Goal: Task Accomplishment & Management: Complete application form

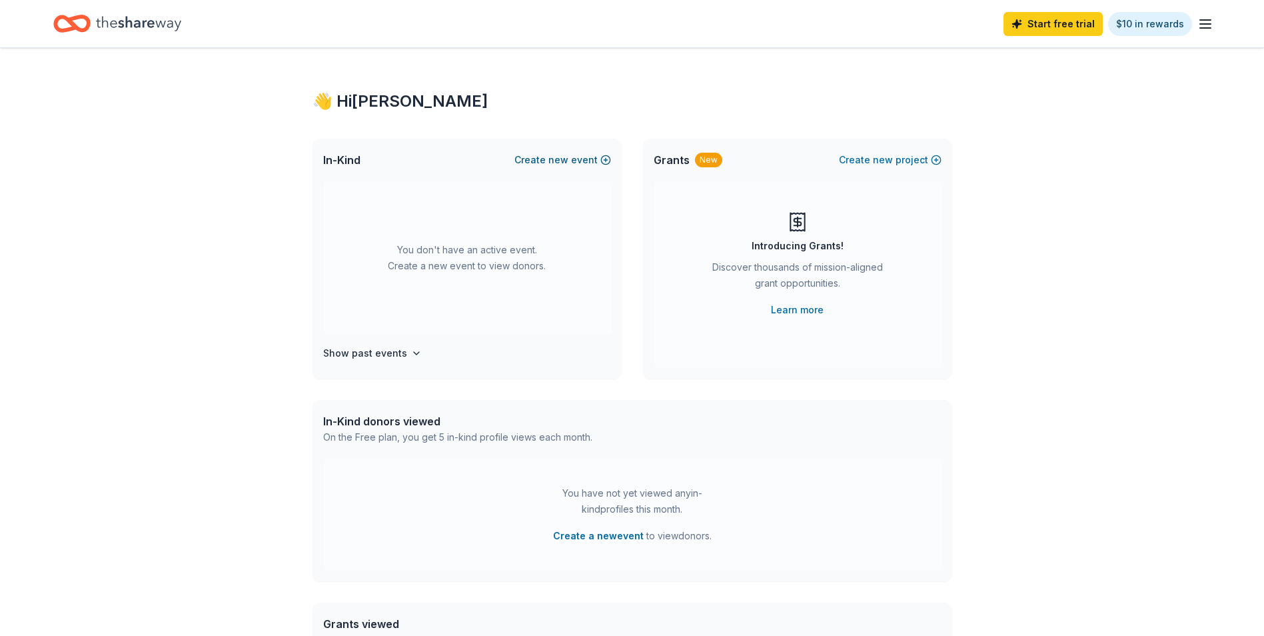
click at [564, 155] on span "new" at bounding box center [558, 160] width 20 height 16
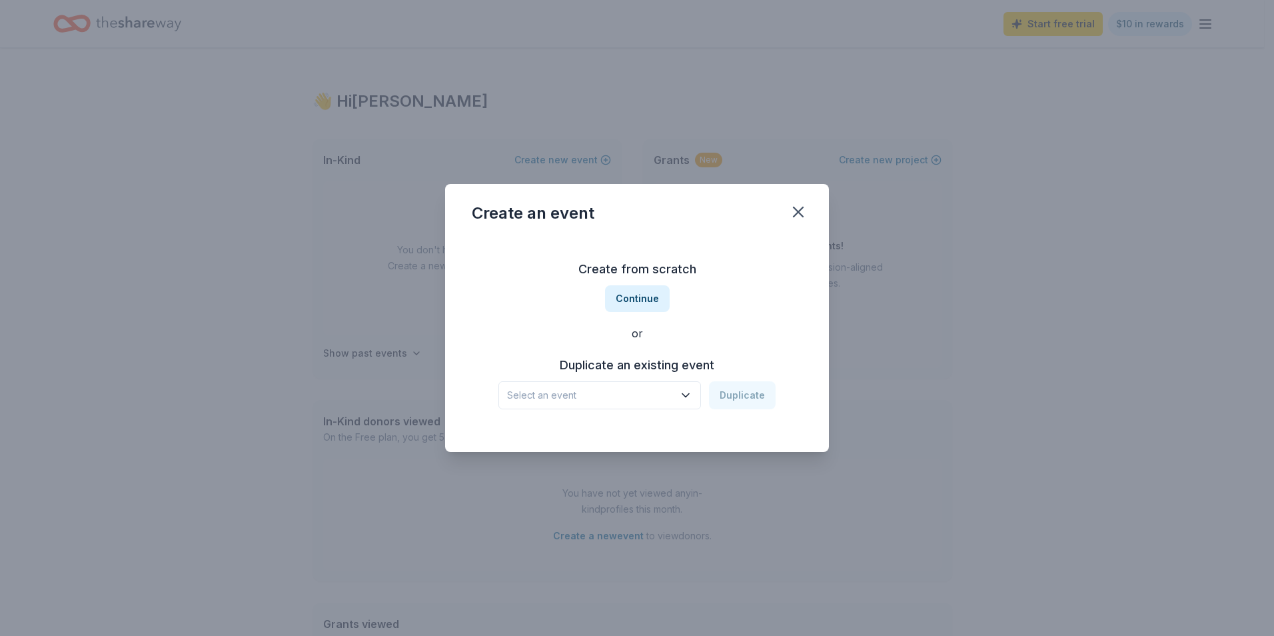
click at [682, 393] on icon "button" at bounding box center [685, 394] width 13 height 13
click at [715, 313] on div "Create from scratch Continue or Duplicate an existing event Select an event Dup…" at bounding box center [637, 333] width 330 height 193
click at [628, 300] on button "Continue" at bounding box center [637, 298] width 65 height 27
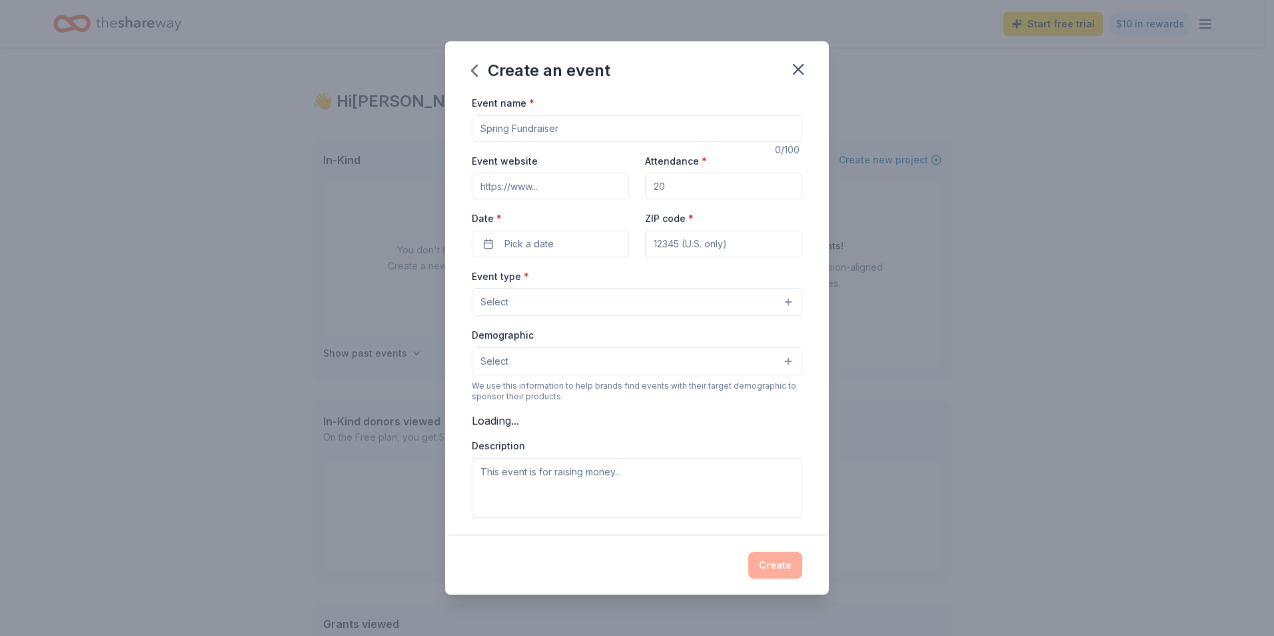
click at [565, 129] on input "Event name *" at bounding box center [637, 128] width 330 height 27
type input "H"
type input "Healing & Hope Luncheon"
click at [562, 195] on input "Event website" at bounding box center [550, 186] width 157 height 27
paste input "Lansinoh Laboratories"
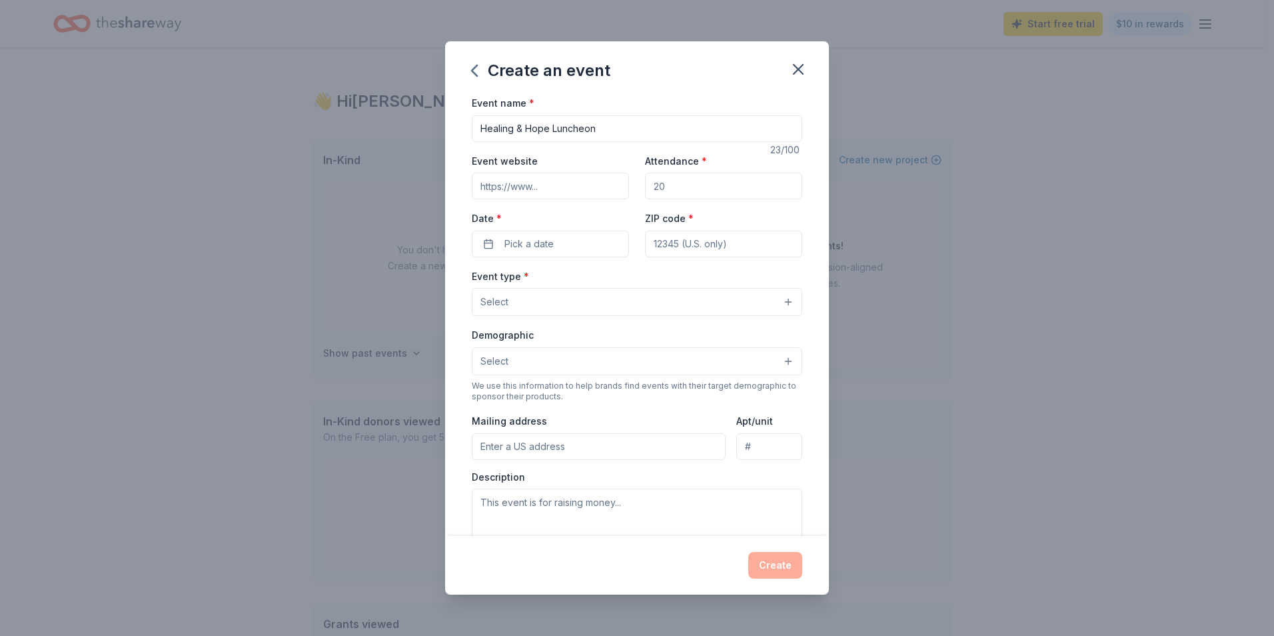
type input "Lansinoh Laboratories"
drag, startPoint x: 584, startPoint y: 186, endPoint x: 420, endPoint y: 167, distance: 164.9
click at [420, 167] on div "Create an event Event name * Healing & Hope Luncheon 23 /100 Event website Lans…" at bounding box center [637, 318] width 1274 height 636
click at [555, 195] on input "Event website" at bounding box center [550, 186] width 157 height 27
paste input "https://onecau.se/healinghope25"
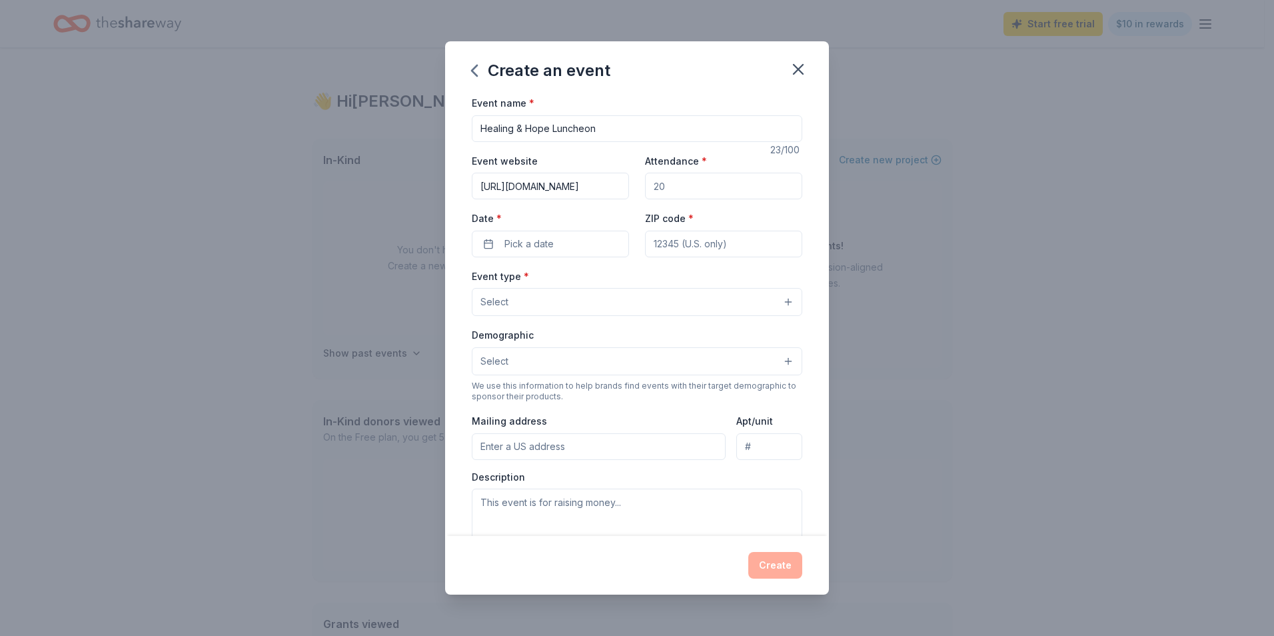
scroll to position [0, 11]
type input "https://onecau.se/healinghope25"
drag, startPoint x: 669, startPoint y: 181, endPoint x: 630, endPoint y: 188, distance: 39.3
click at [630, 188] on div "Event website https://onecau.se/healinghope25 Attendance * Date * Pick a date Z…" at bounding box center [637, 205] width 330 height 105
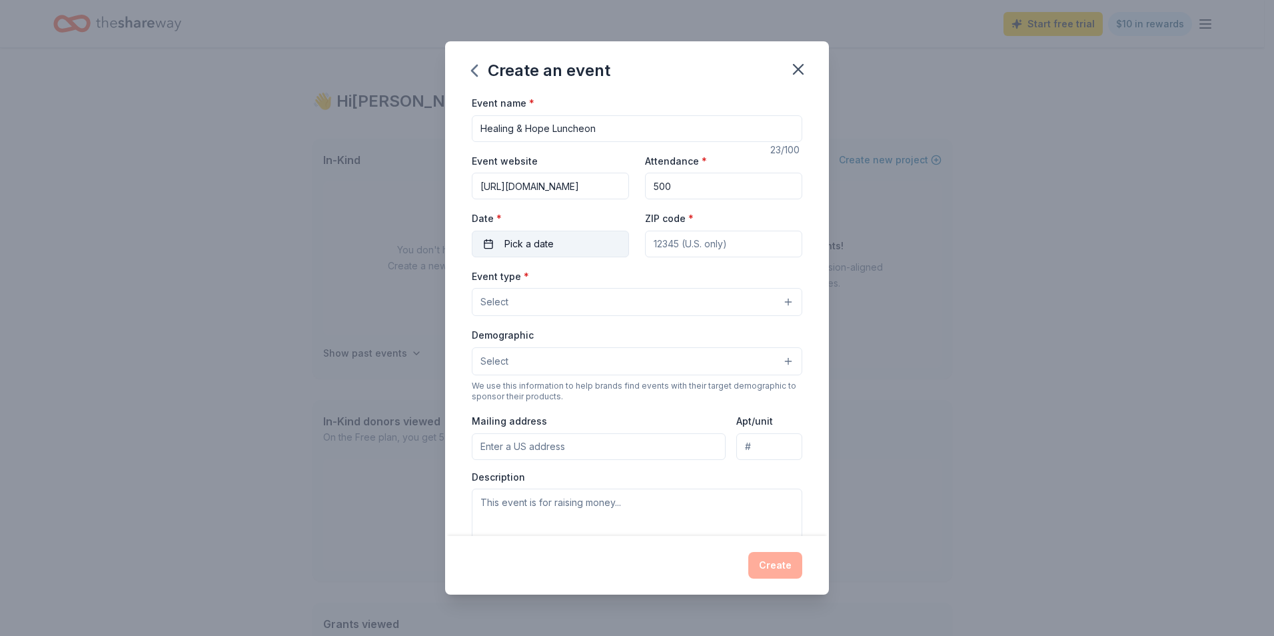
type input "500"
click at [503, 239] on button "Pick a date" at bounding box center [550, 243] width 157 height 27
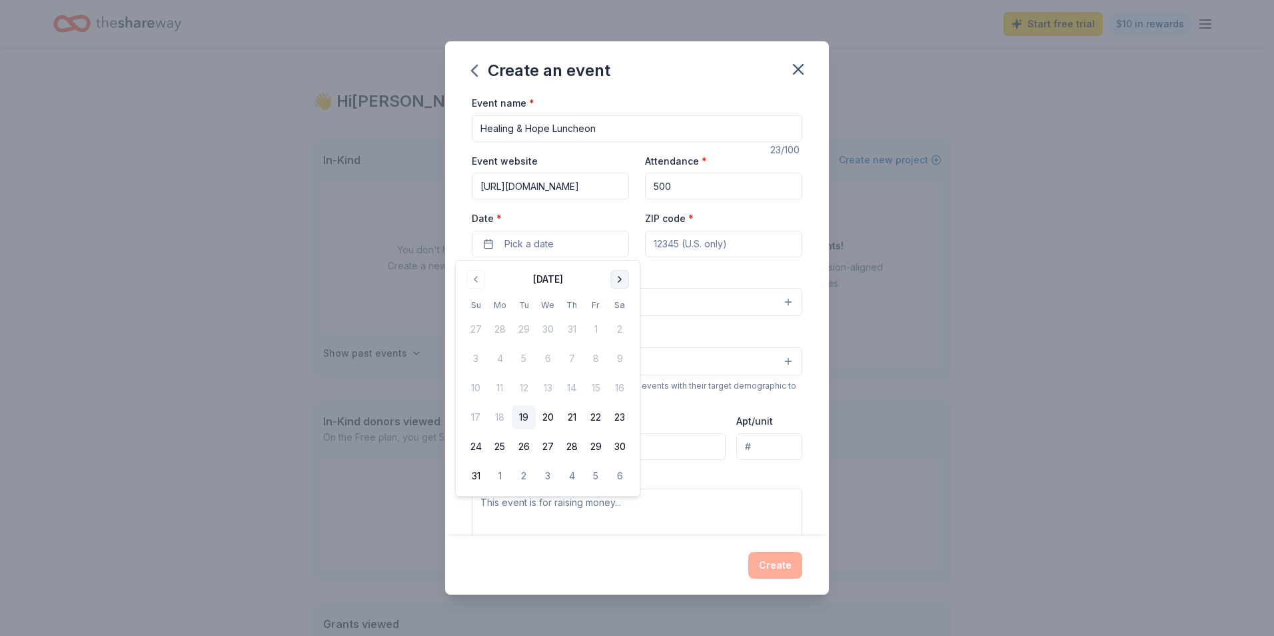
click at [620, 280] on button "Go to next month" at bounding box center [619, 279] width 19 height 19
click at [550, 391] on button "15" at bounding box center [548, 388] width 24 height 24
click at [737, 247] on input "ZIP code *" at bounding box center [723, 243] width 157 height 27
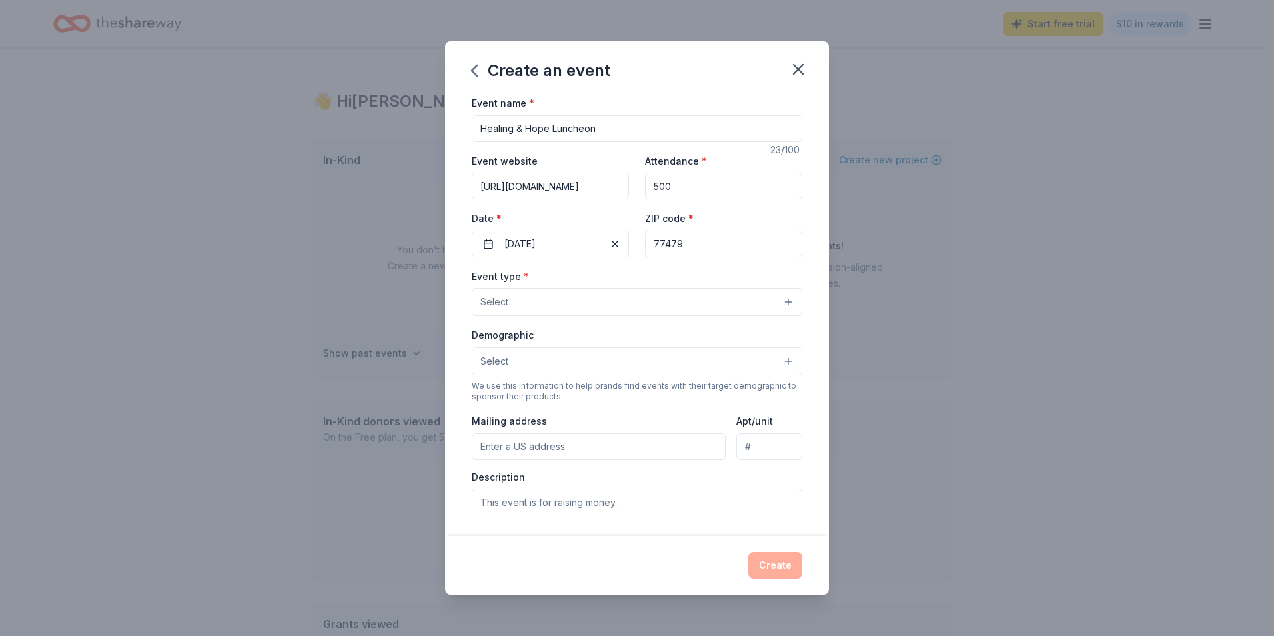
type input "77479"
click at [1208, 293] on div "Create an event Event name * Healing & Hope Luncheon 23 /100 Event website http…" at bounding box center [637, 318] width 1274 height 636
click at [543, 312] on button "Select" at bounding box center [637, 302] width 330 height 28
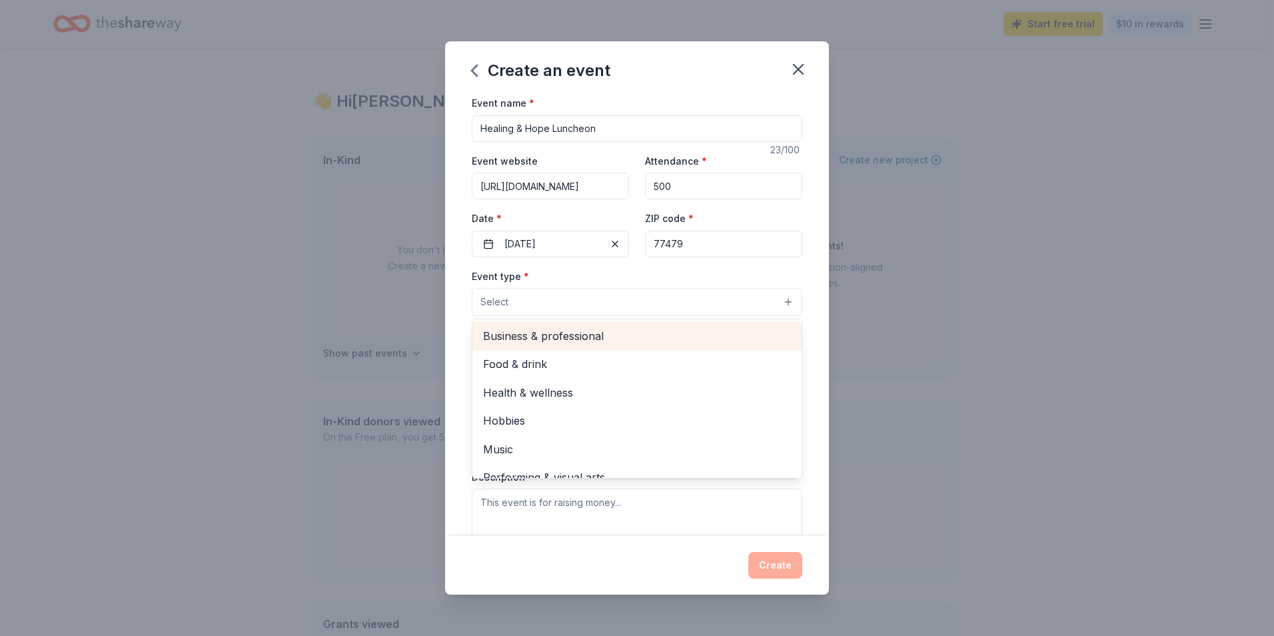
scroll to position [45, 0]
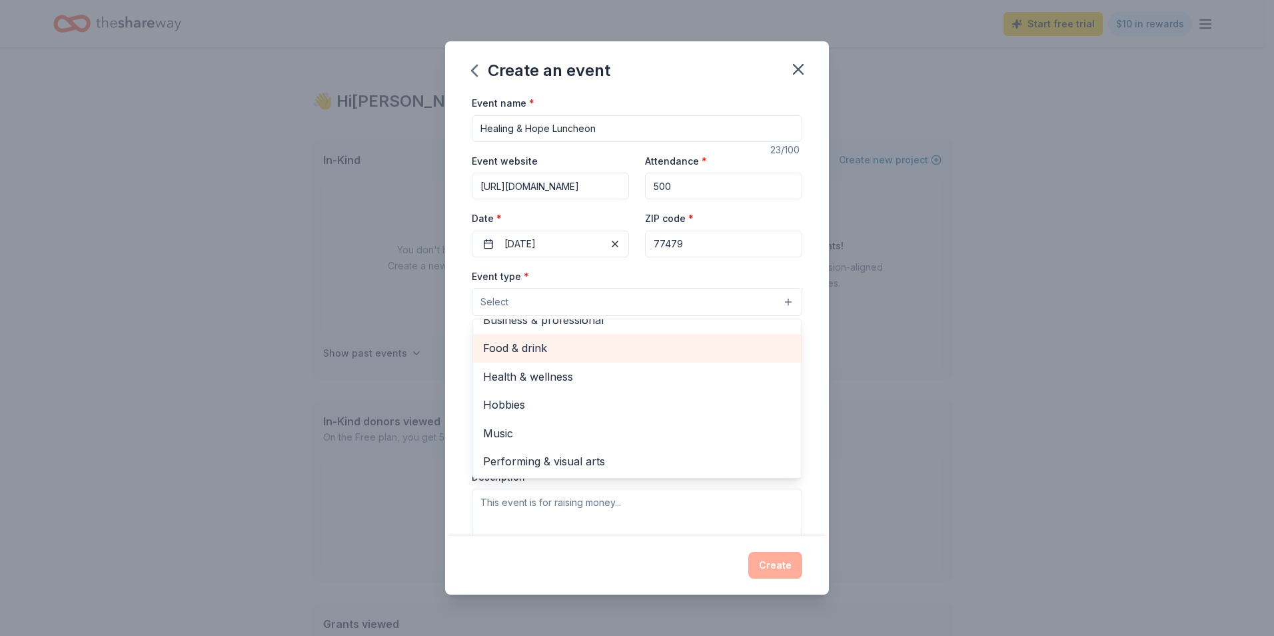
click at [518, 350] on span "Food & drink" at bounding box center [637, 347] width 308 height 17
click at [906, 360] on div "Create an event Event name * Healing & Hope Luncheon 23 /100 Event website http…" at bounding box center [637, 318] width 1274 height 636
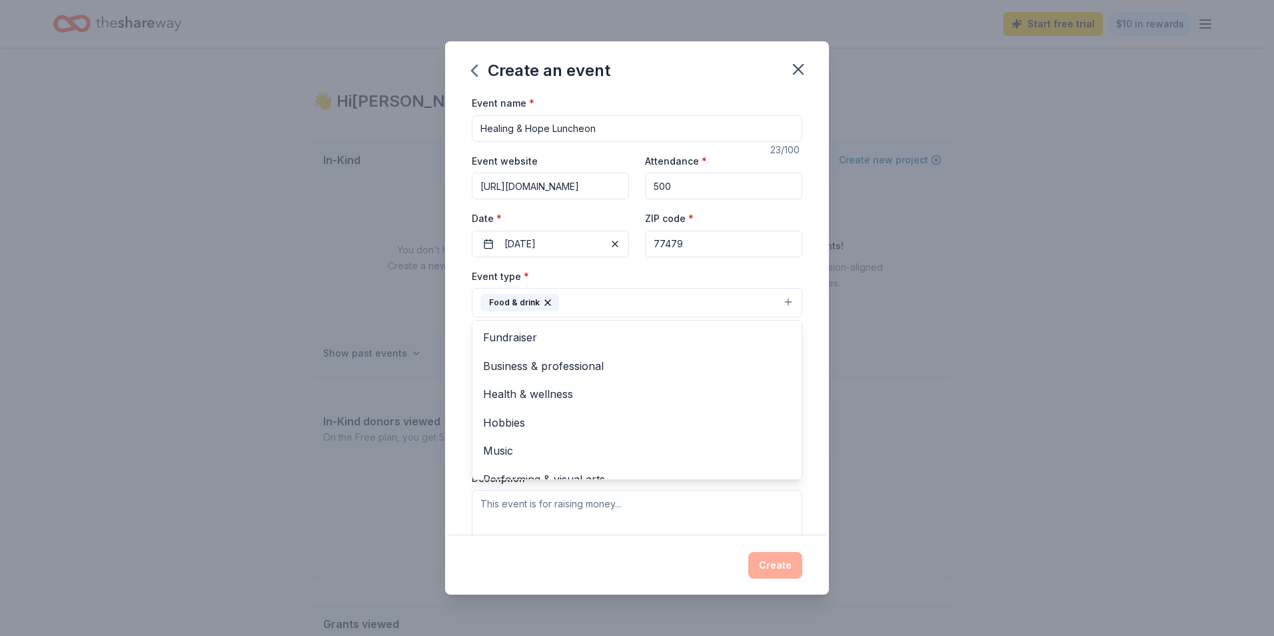
click at [620, 309] on button "Food & drink" at bounding box center [637, 302] width 330 height 29
click at [600, 365] on span "Business & professional" at bounding box center [637, 365] width 308 height 17
click at [733, 298] on button "Food & drink Business & professional" at bounding box center [637, 302] width 330 height 29
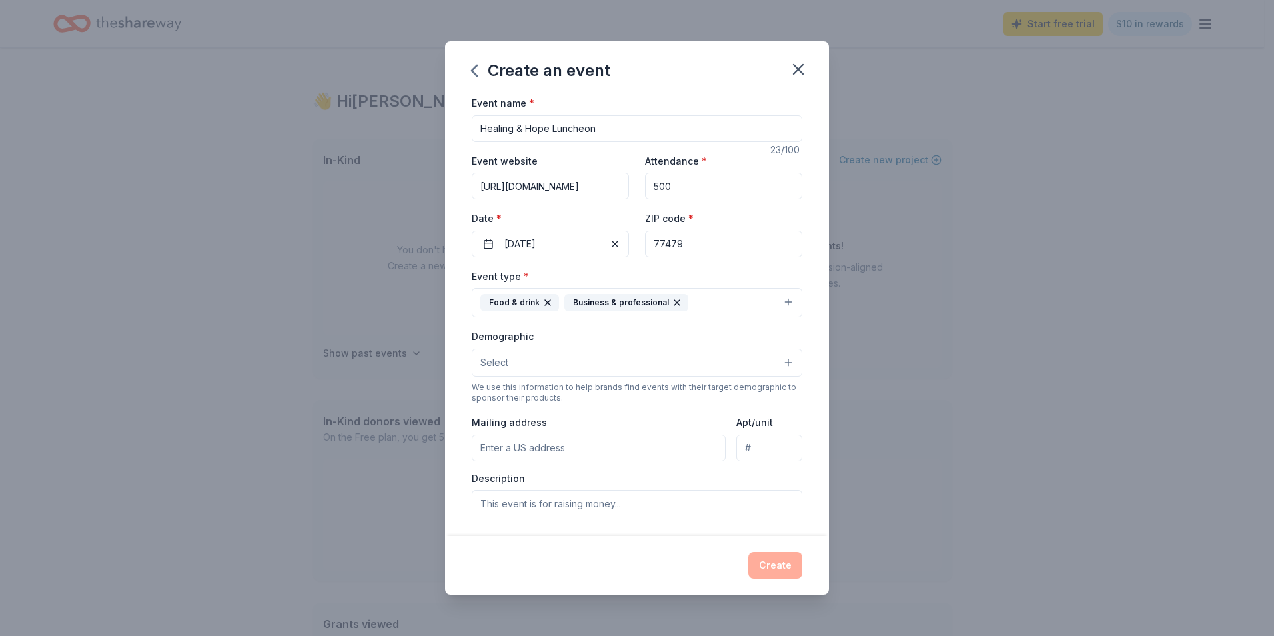
click at [727, 300] on button "Food & drink Business & professional" at bounding box center [637, 302] width 330 height 29
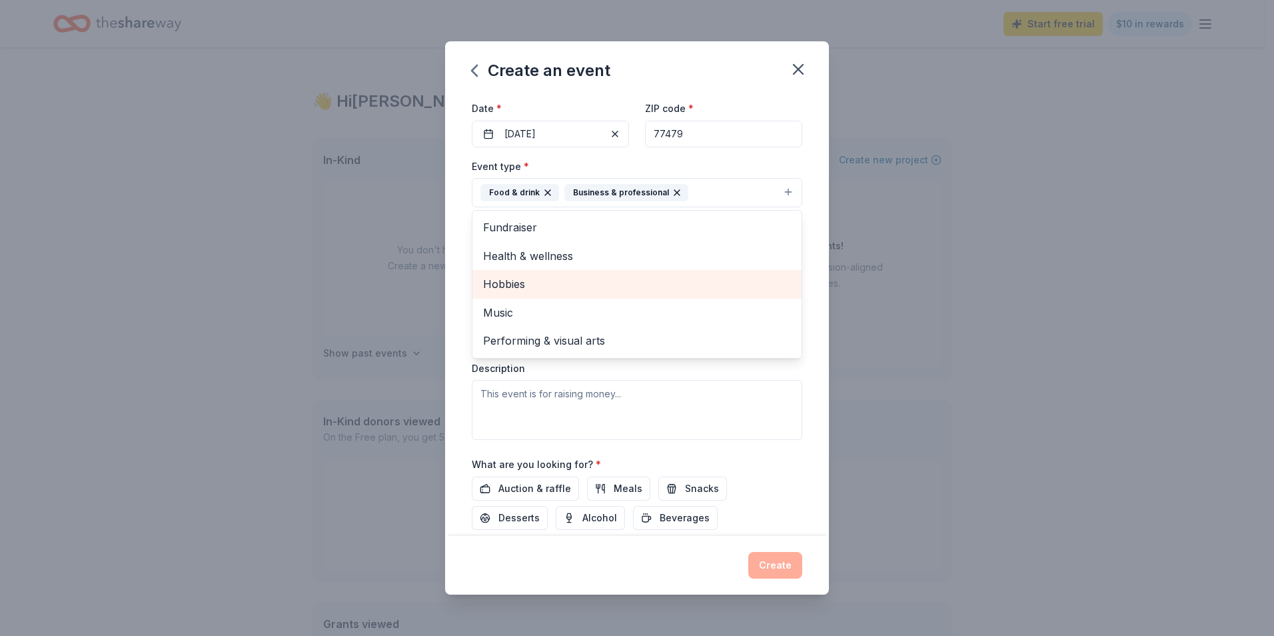
scroll to position [133, 0]
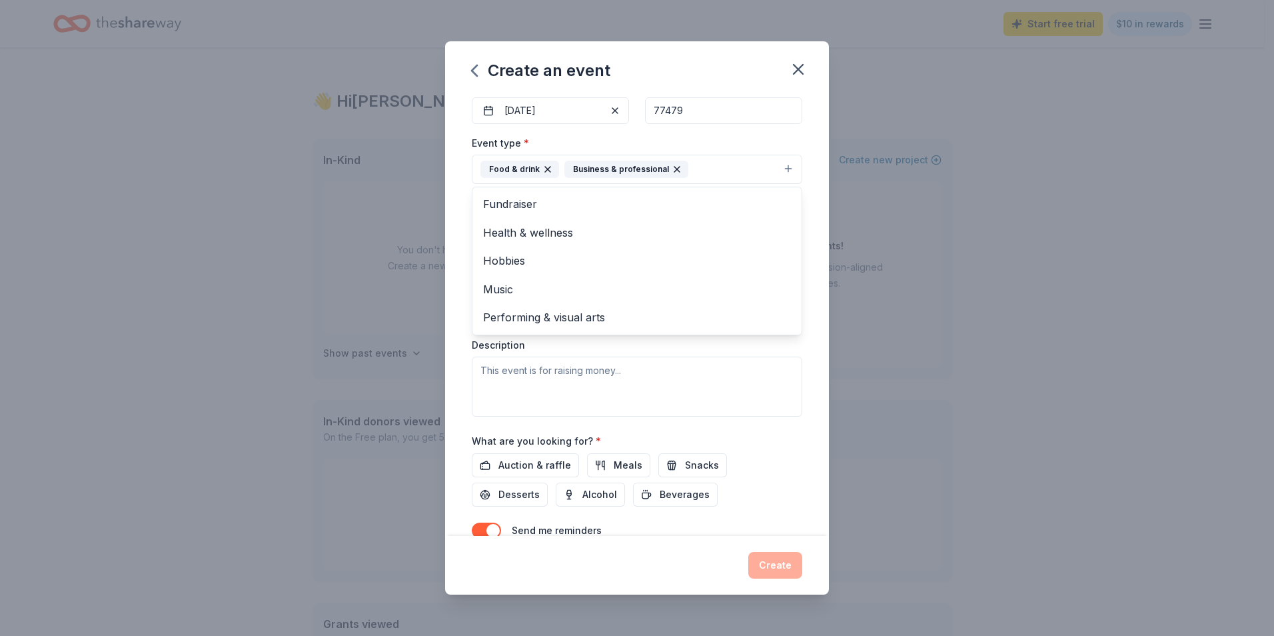
click at [941, 368] on div "Create an event Event name * Healing & Hope Luncheon 23 /100 Event website http…" at bounding box center [637, 318] width 1274 height 636
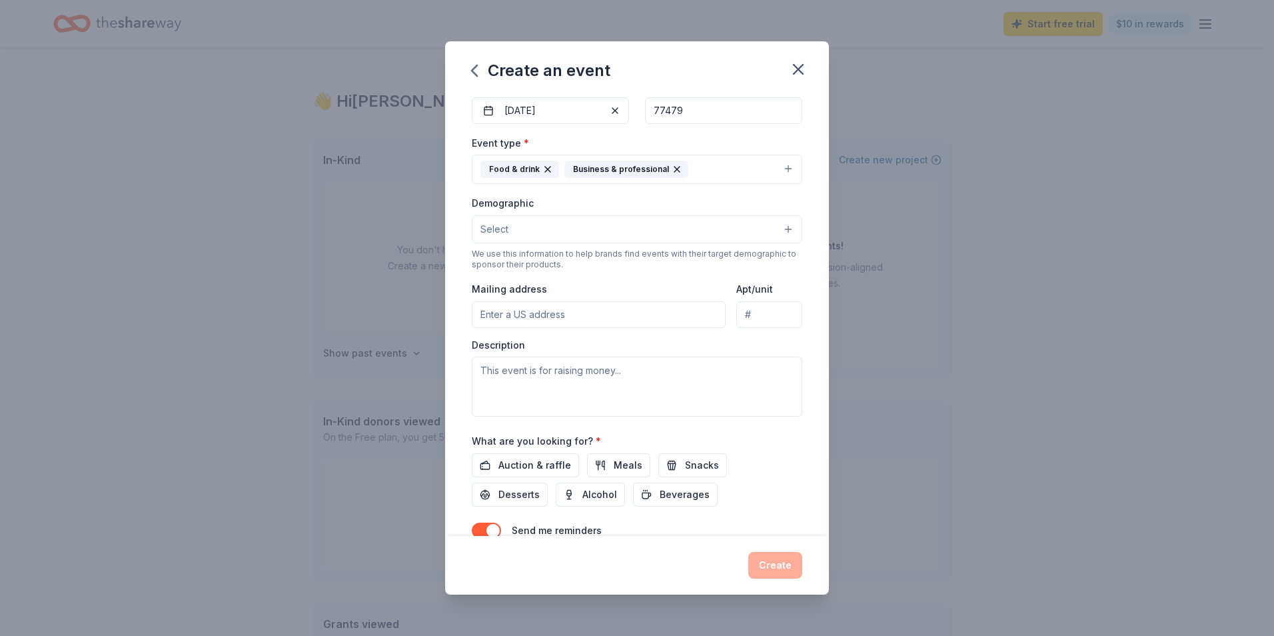
click at [612, 318] on input "Mailing address" at bounding box center [599, 314] width 254 height 27
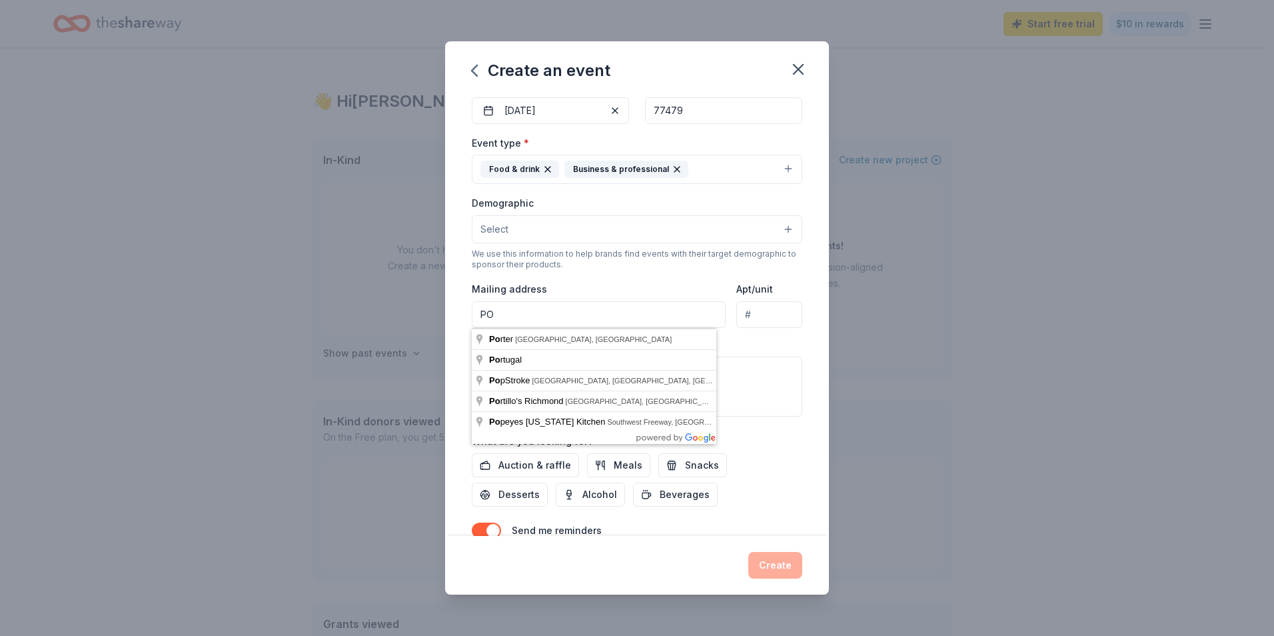
type input "PO Box 183, Richmond, TX 77406"
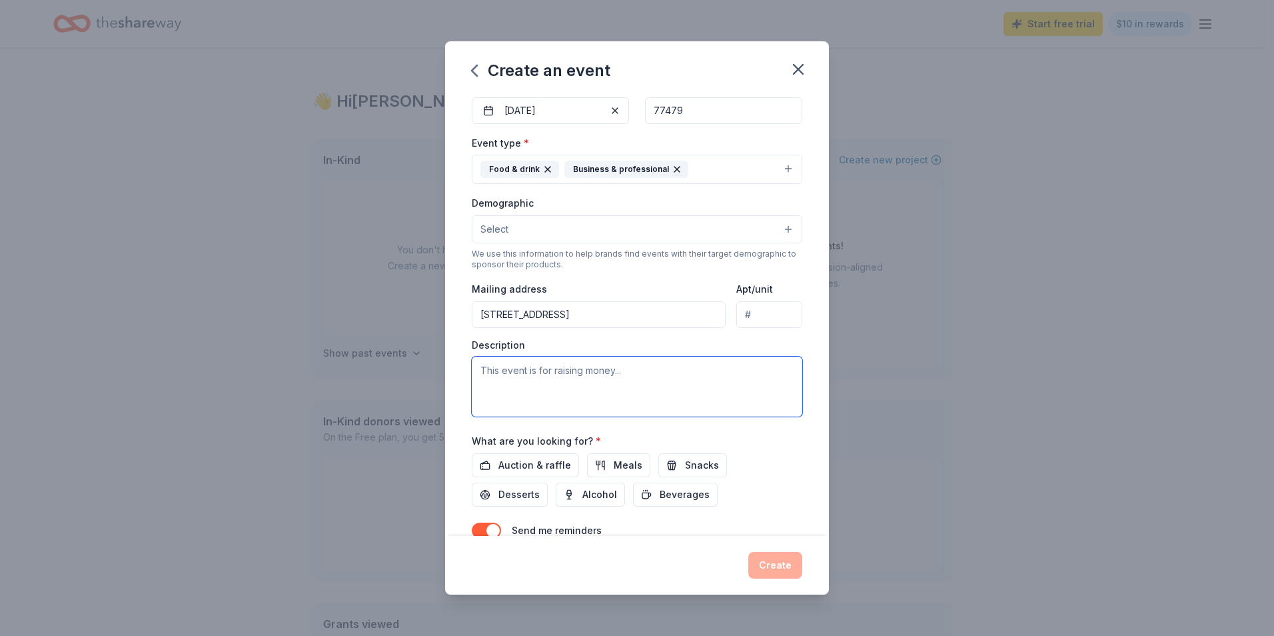
click at [620, 374] on textarea at bounding box center [637, 386] width 330 height 60
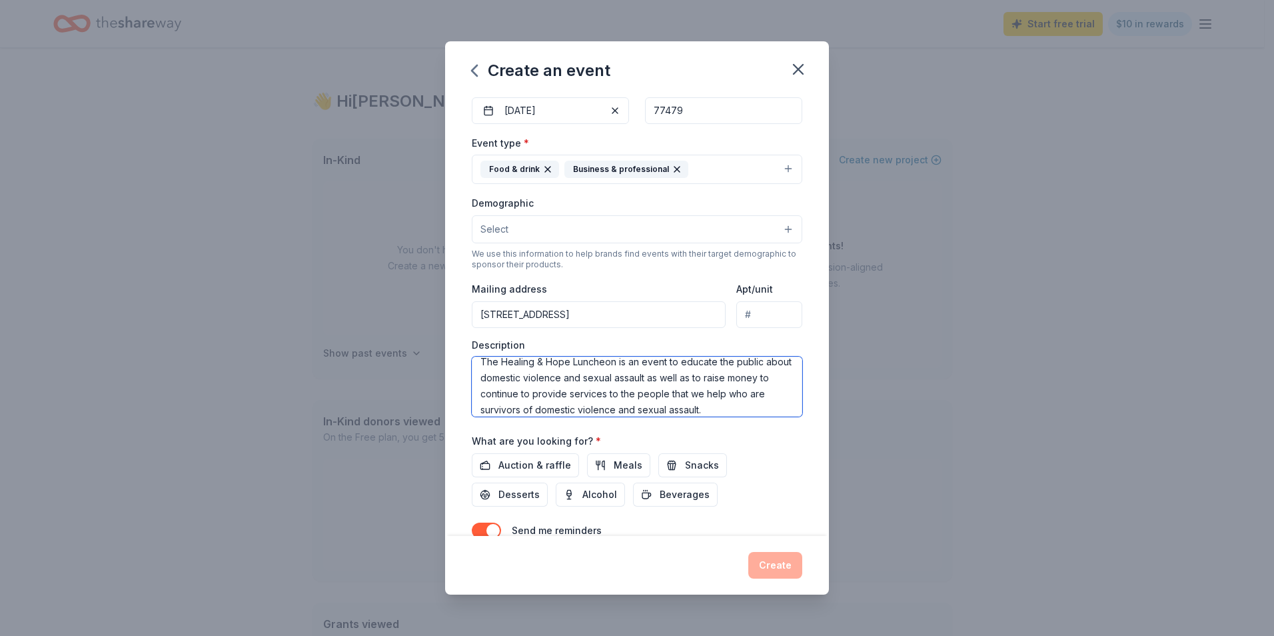
scroll to position [16, 0]
drag, startPoint x: 748, startPoint y: 388, endPoint x: 779, endPoint y: 390, distance: 30.7
click at [779, 390] on textarea "The Healing & Hope Luncheon is an event to educate the public about domestic vi…" at bounding box center [637, 386] width 330 height 60
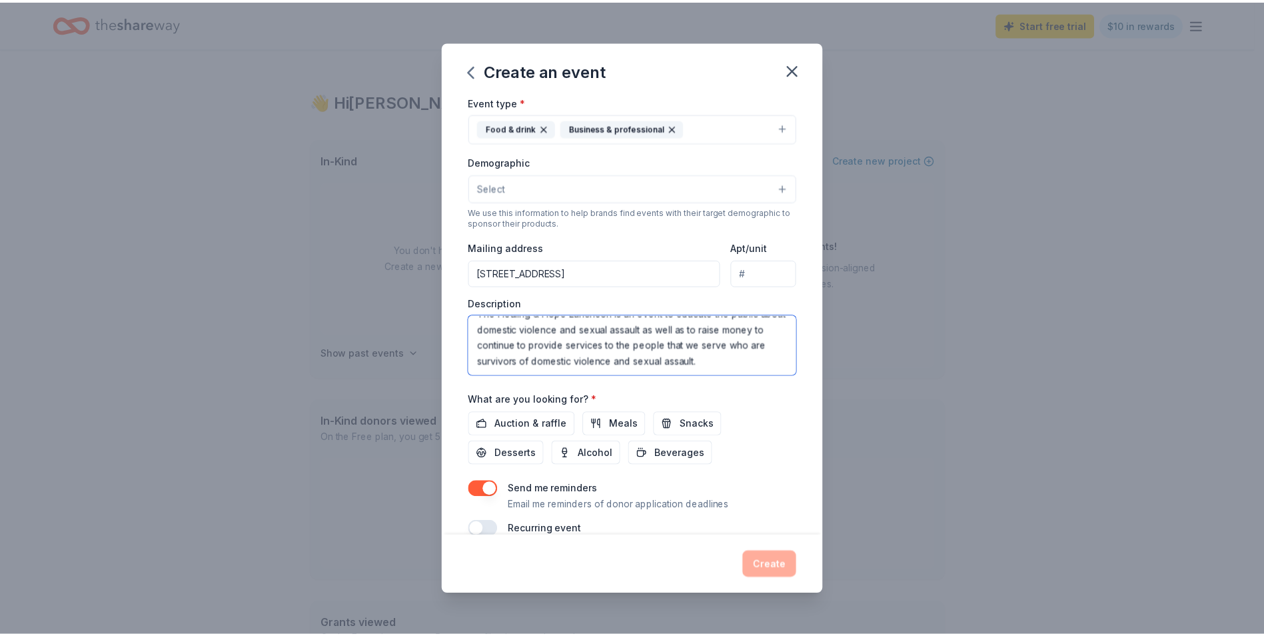
scroll to position [197, 0]
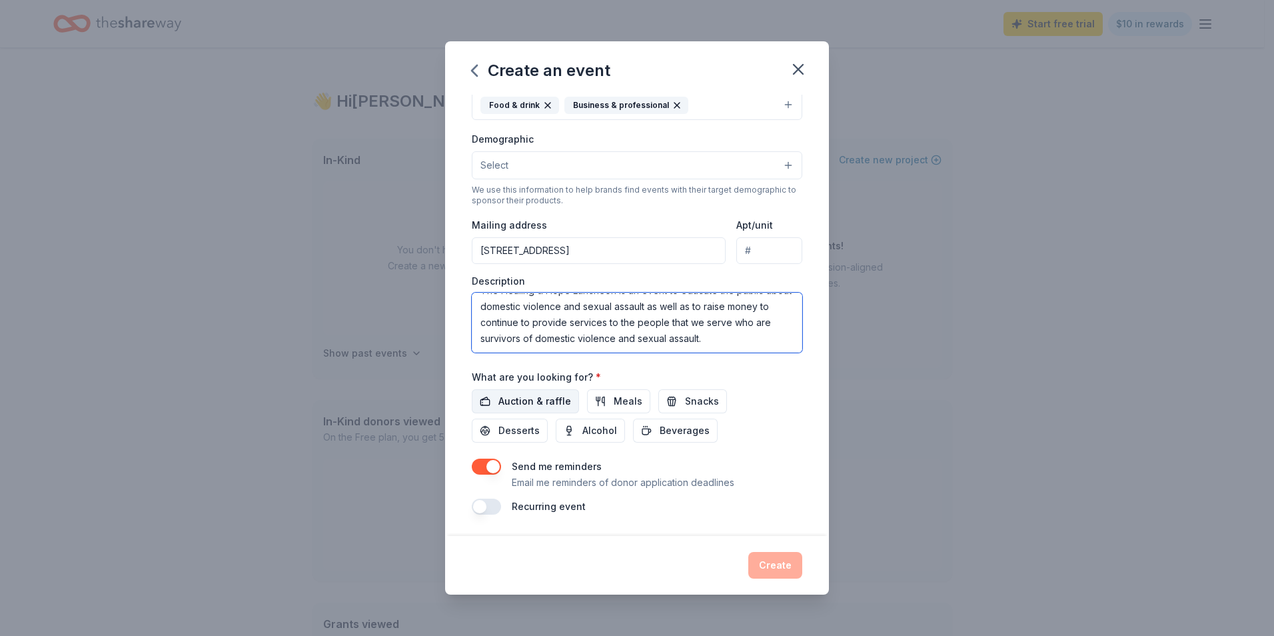
type textarea "The Healing & Hope Luncheon is an event to educate the public about domestic vi…"
click at [543, 402] on span "Auction & raffle" at bounding box center [534, 401] width 73 height 16
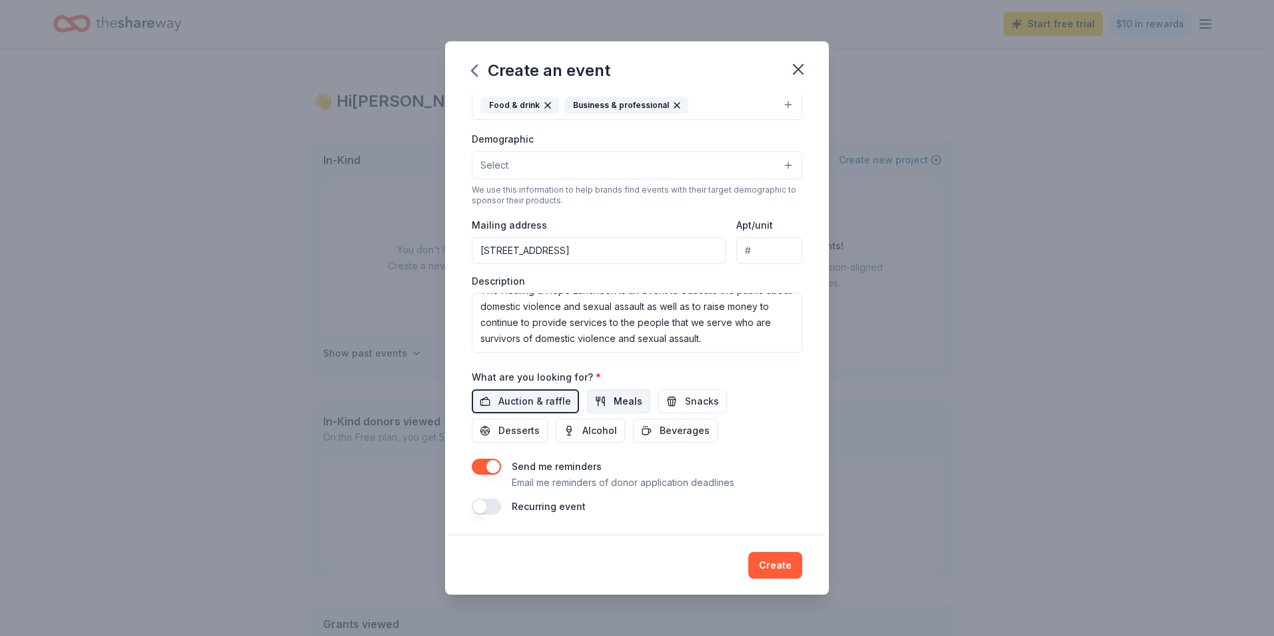
click at [634, 406] on span "Meals" at bounding box center [628, 401] width 29 height 16
click at [601, 402] on button "Meals" at bounding box center [618, 401] width 63 height 24
click at [771, 564] on button "Create" at bounding box center [775, 565] width 54 height 27
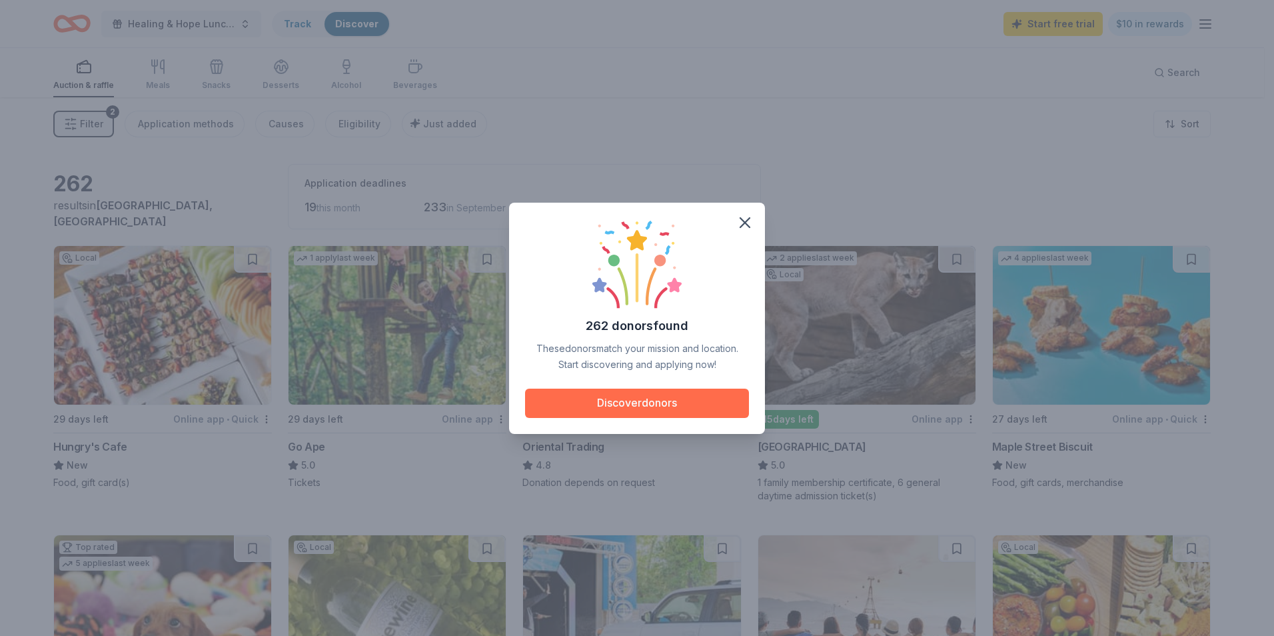
click at [658, 408] on button "Discover donors" at bounding box center [637, 402] width 224 height 29
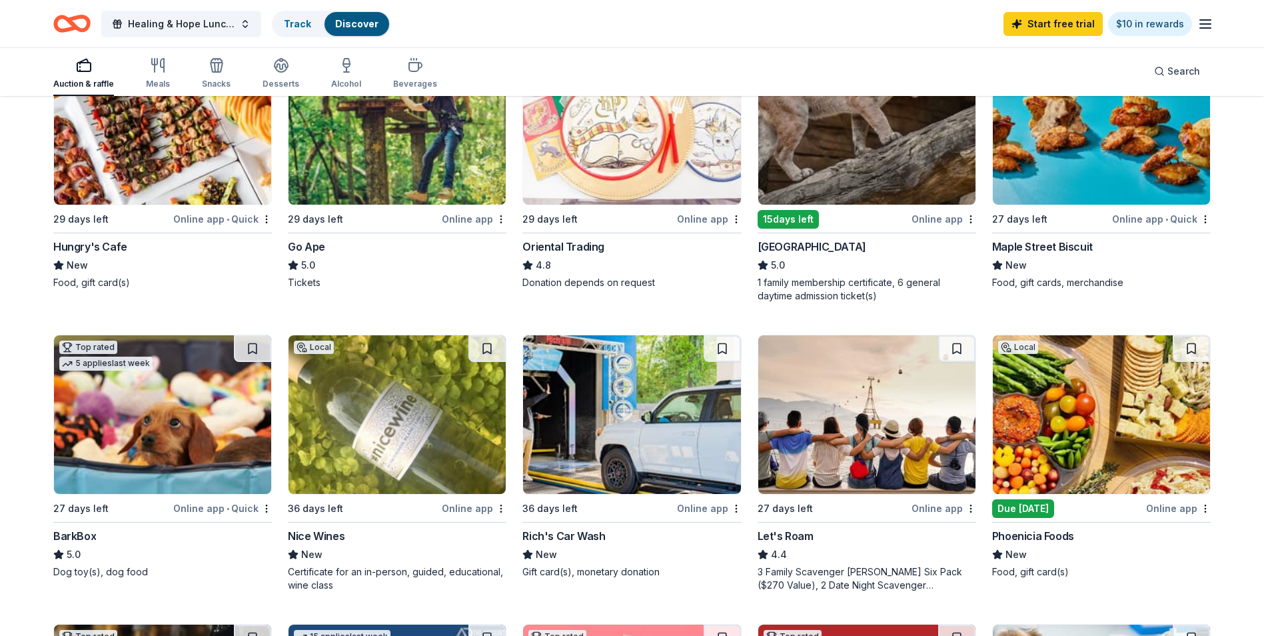
scroll to position [266, 0]
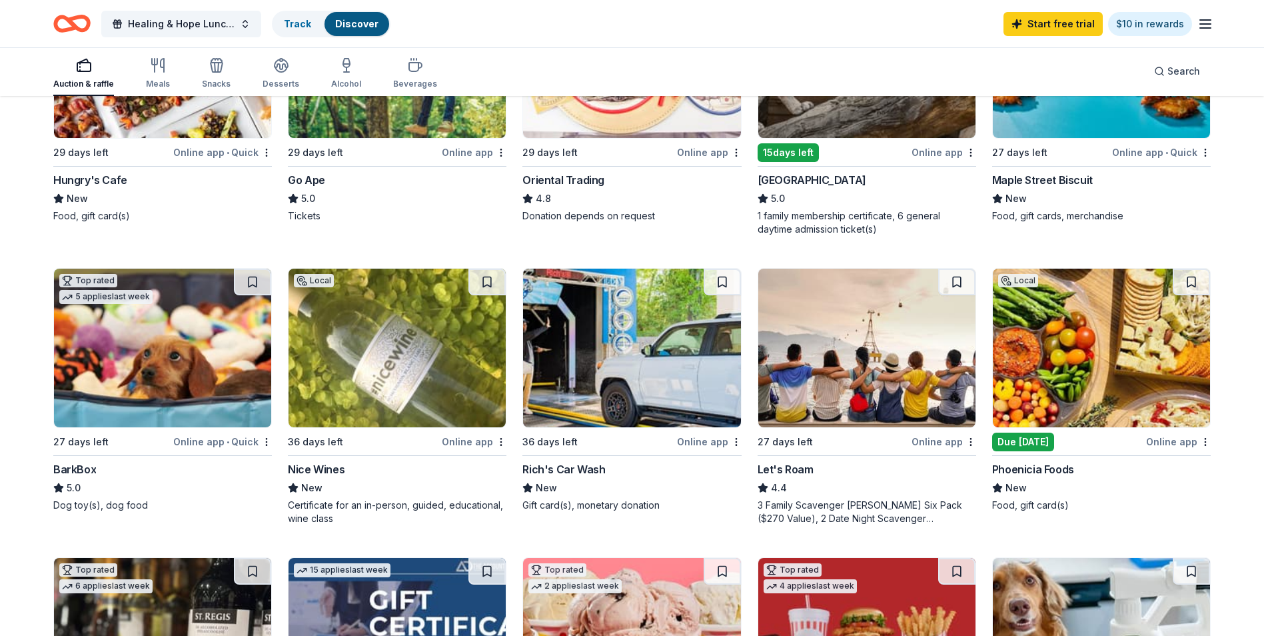
click at [169, 361] on img at bounding box center [162, 347] width 217 height 159
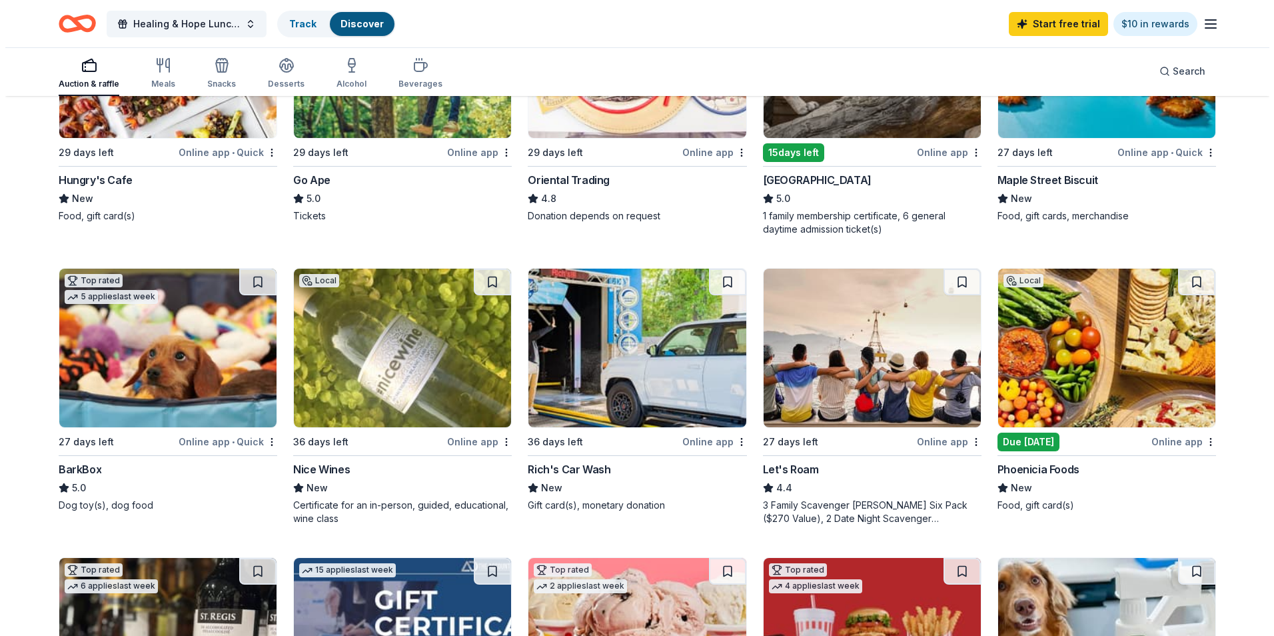
scroll to position [0, 0]
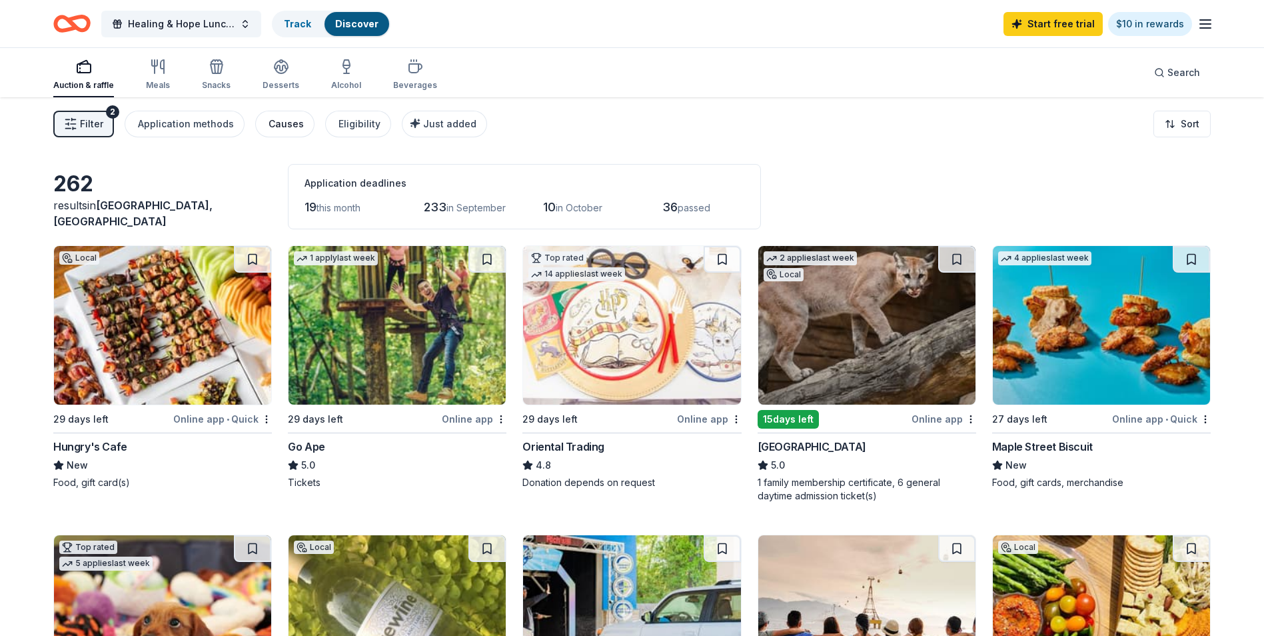
click at [294, 129] on div "Causes" at bounding box center [285, 124] width 35 height 16
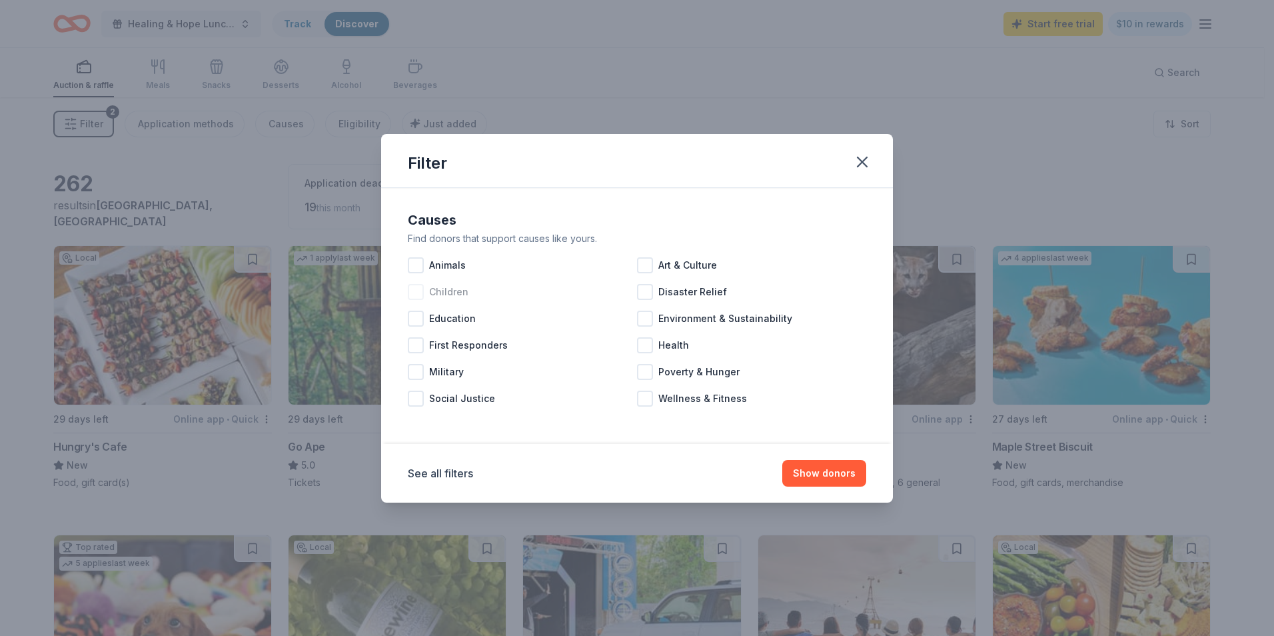
click at [415, 293] on div at bounding box center [416, 292] width 16 height 16
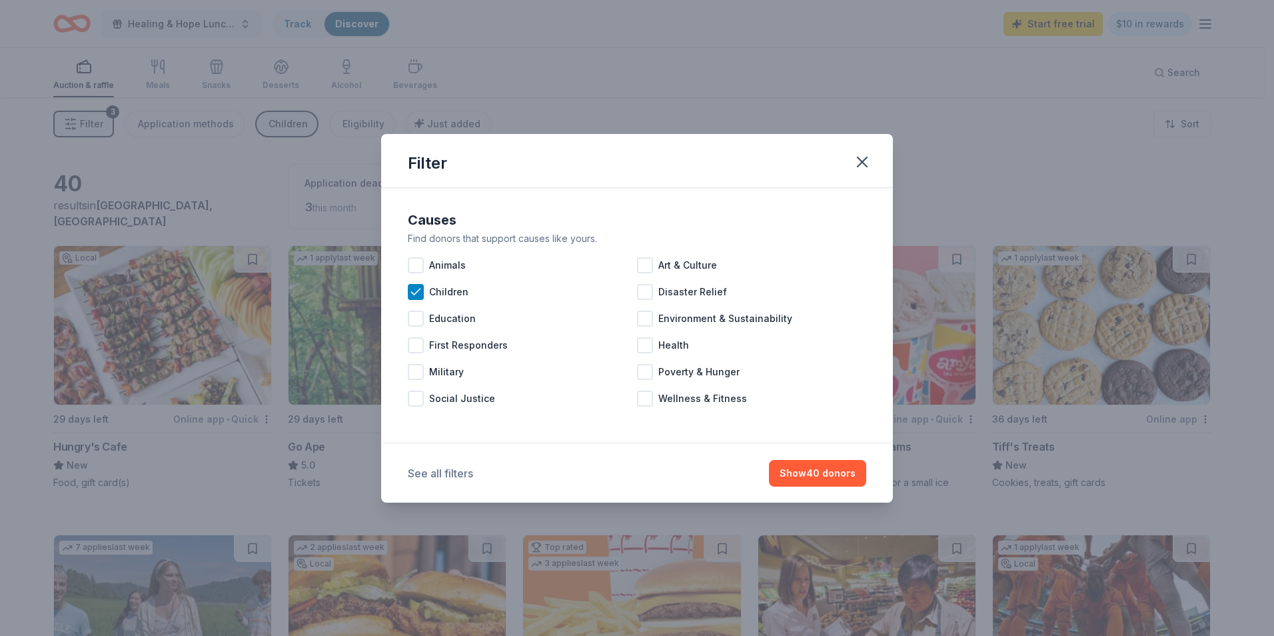
click at [462, 472] on button "See all filters" at bounding box center [440, 473] width 65 height 16
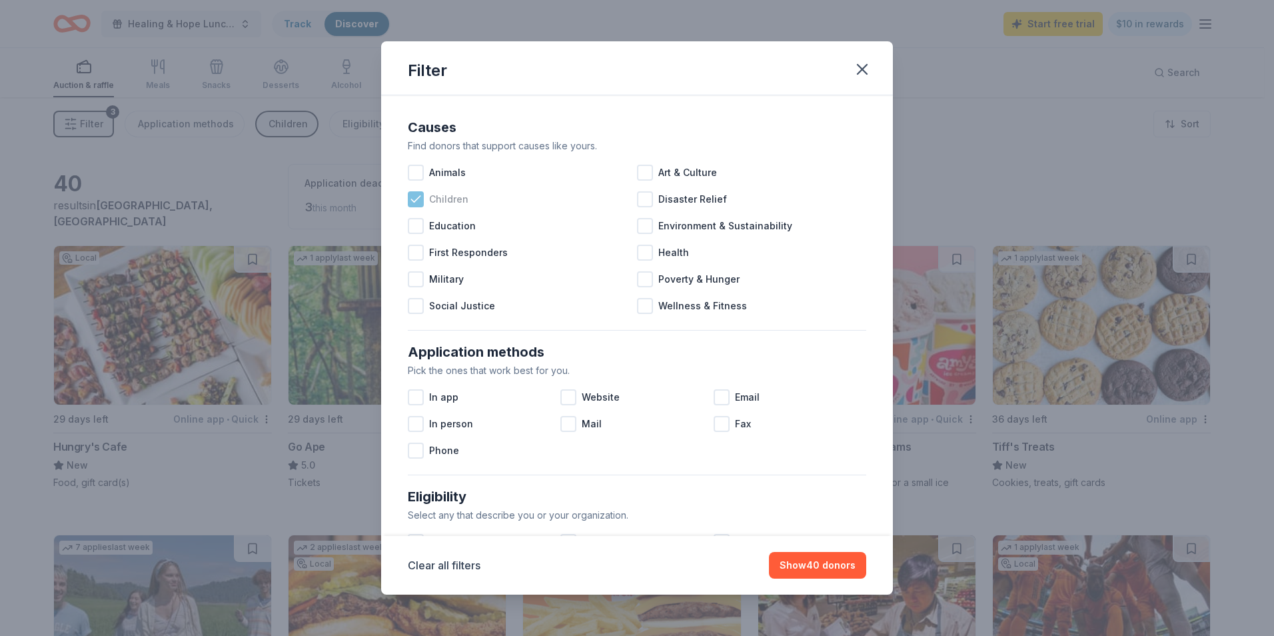
click at [421, 199] on icon at bounding box center [415, 199] width 13 height 13
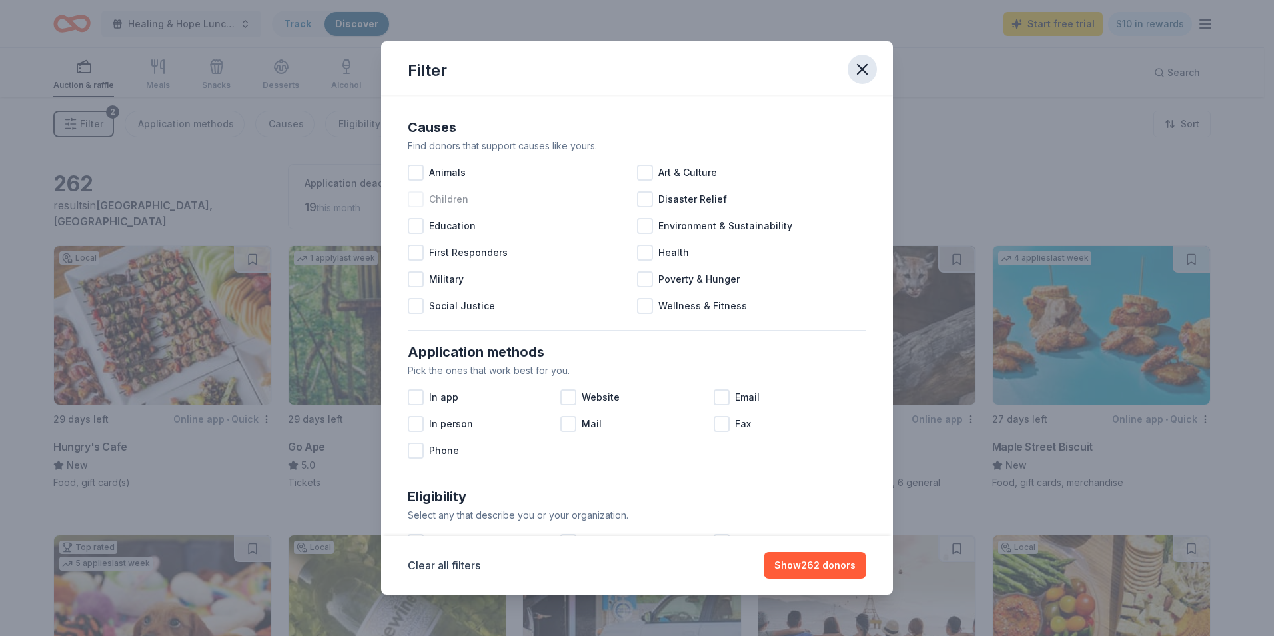
click at [864, 73] on icon "button" at bounding box center [862, 69] width 19 height 19
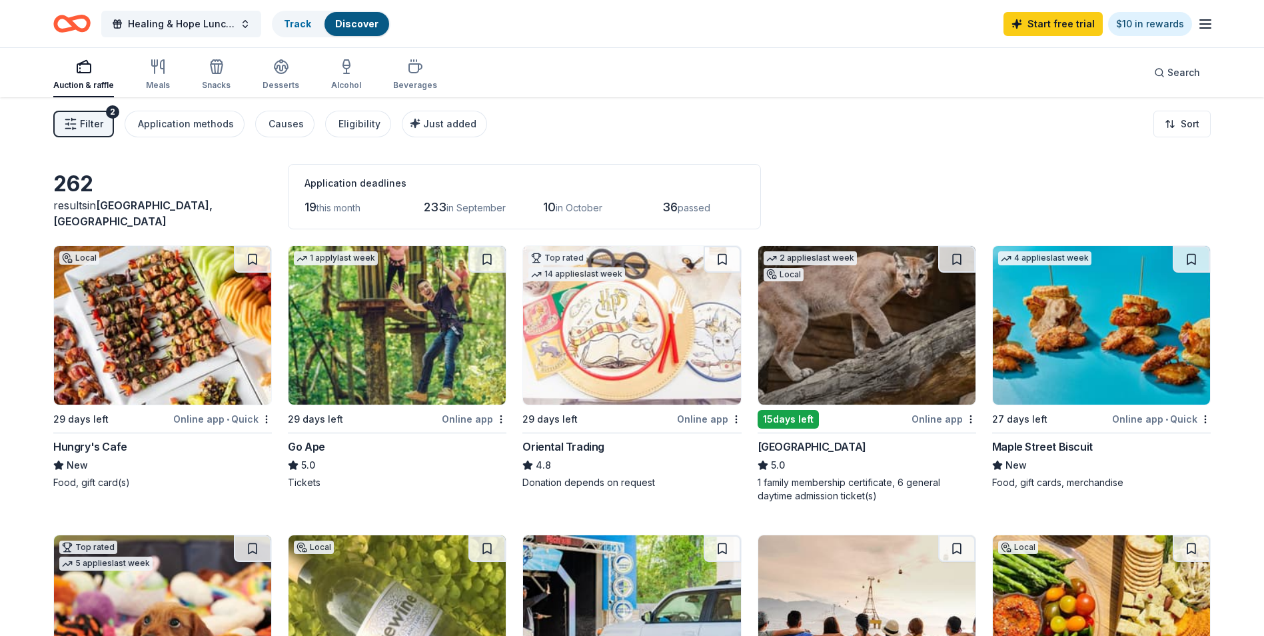
scroll to position [67, 0]
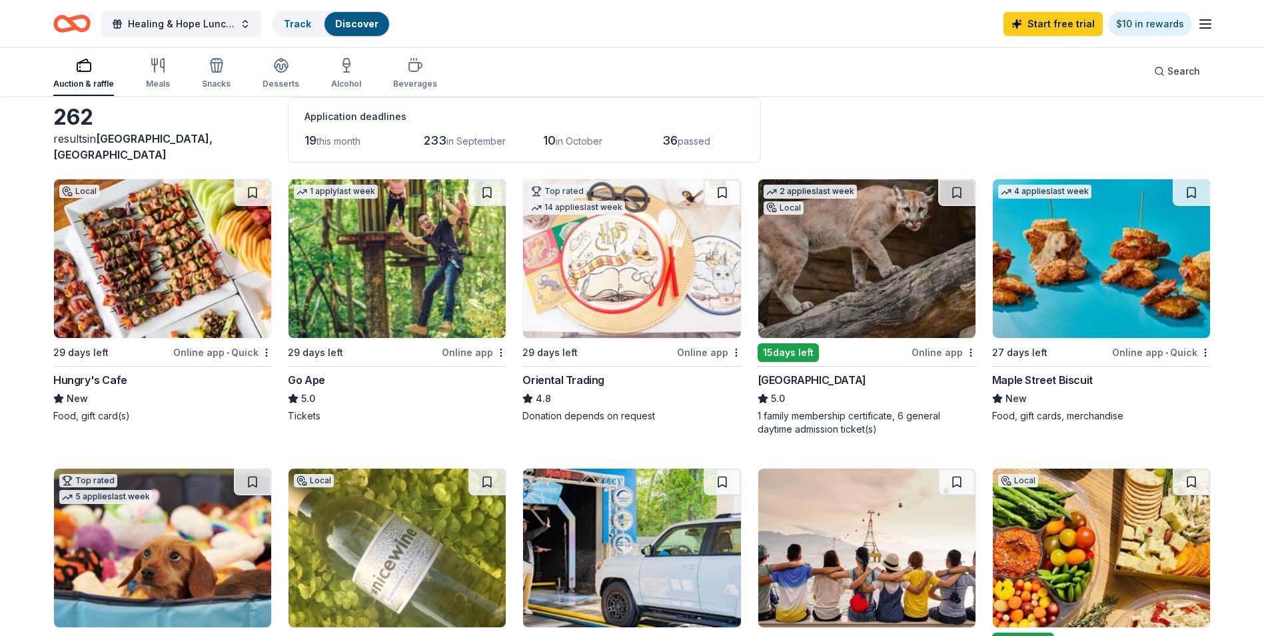
click at [412, 231] on img at bounding box center [396, 258] width 217 height 159
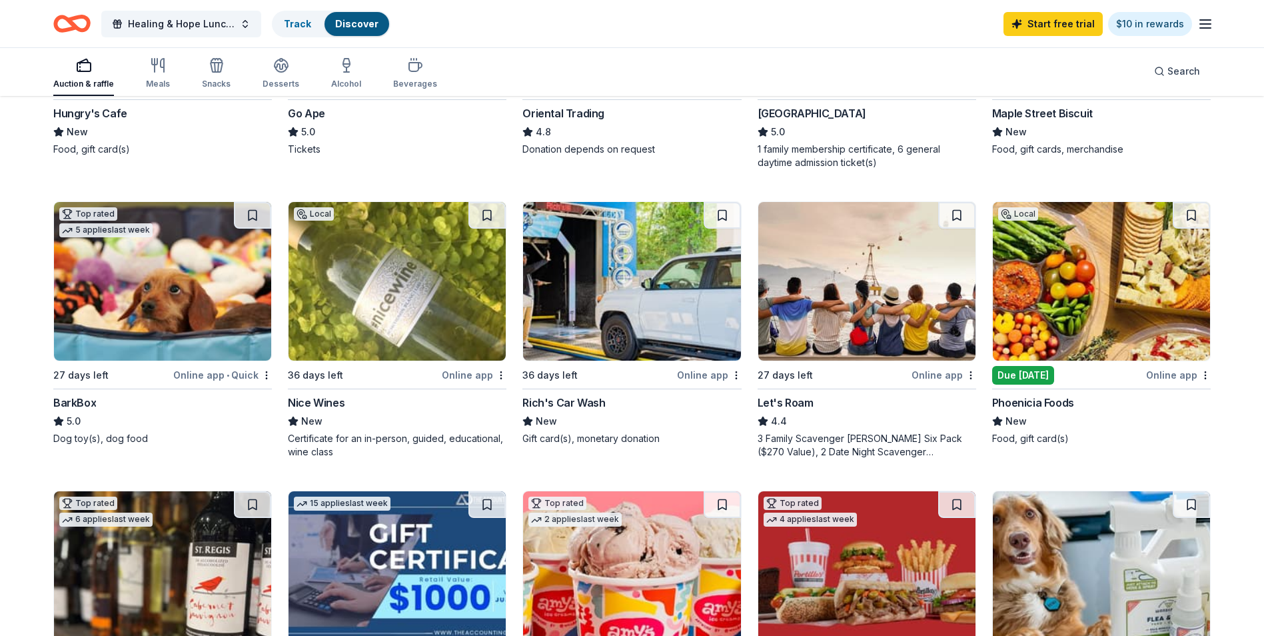
scroll to position [400, 0]
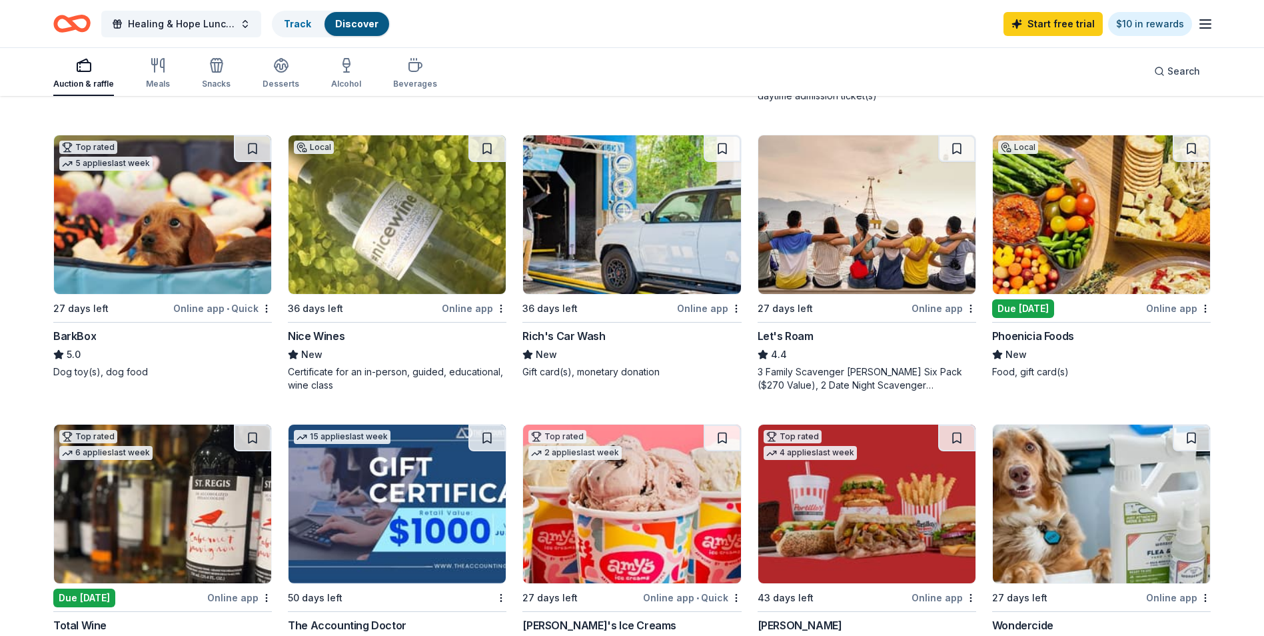
click at [1086, 232] on img at bounding box center [1101, 214] width 217 height 159
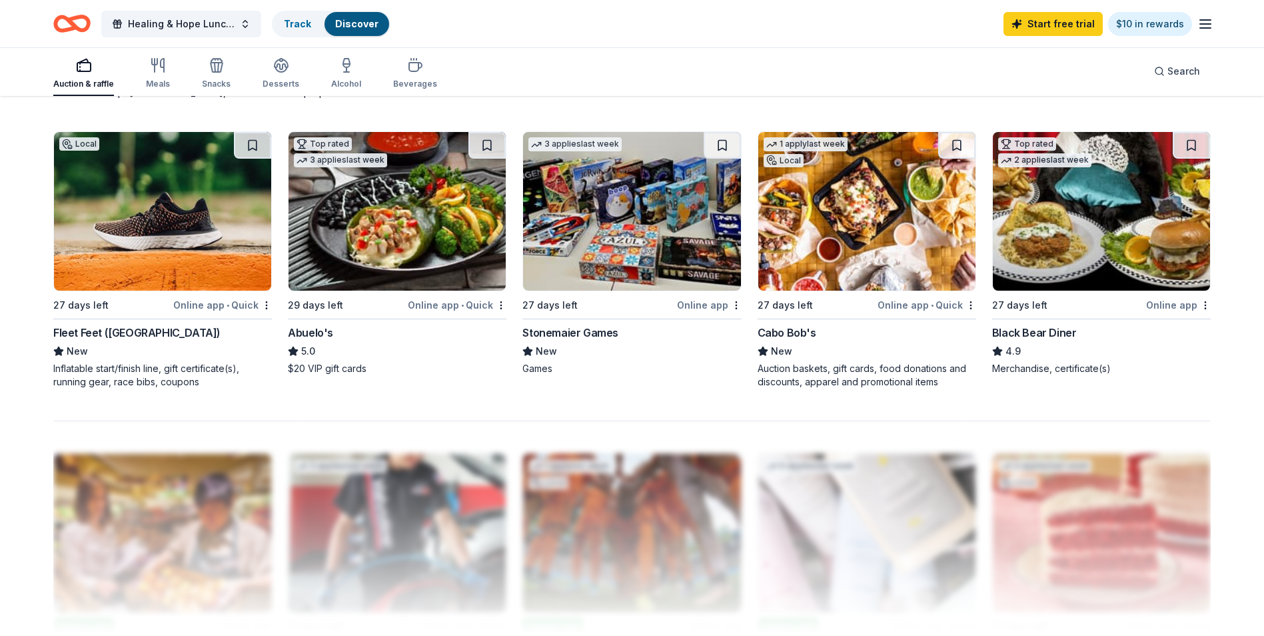
scroll to position [967, 0]
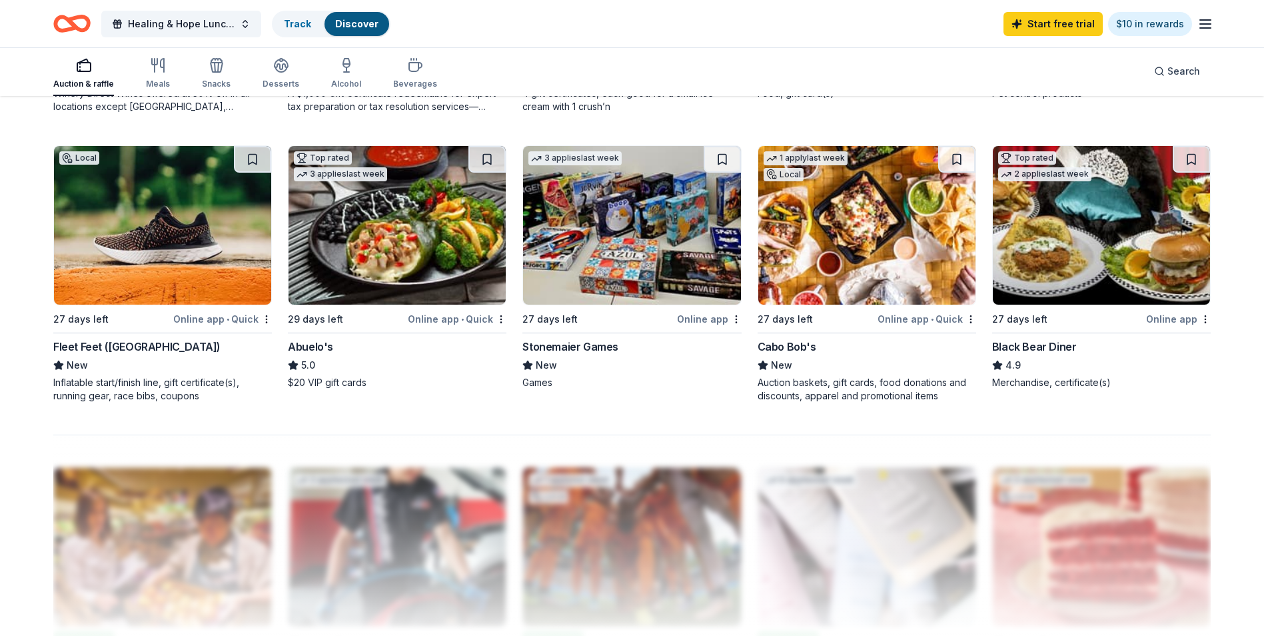
click at [87, 342] on div "Fleet Feet ([GEOGRAPHIC_DATA])" at bounding box center [136, 346] width 167 height 16
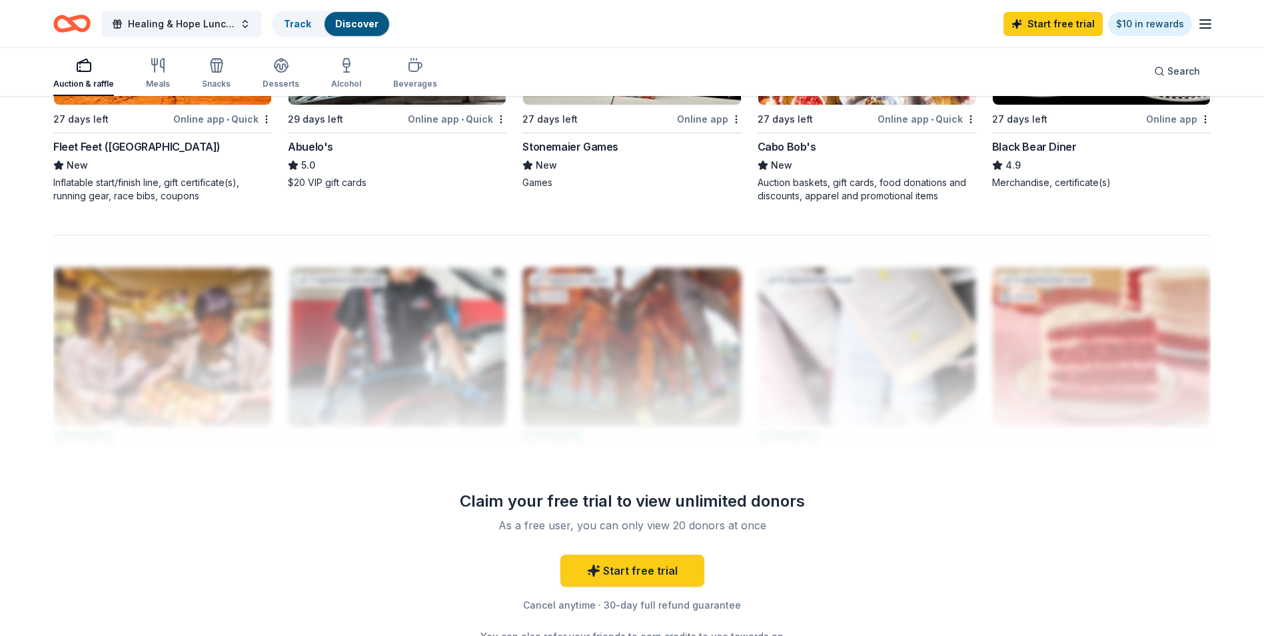
scroll to position [1300, 0]
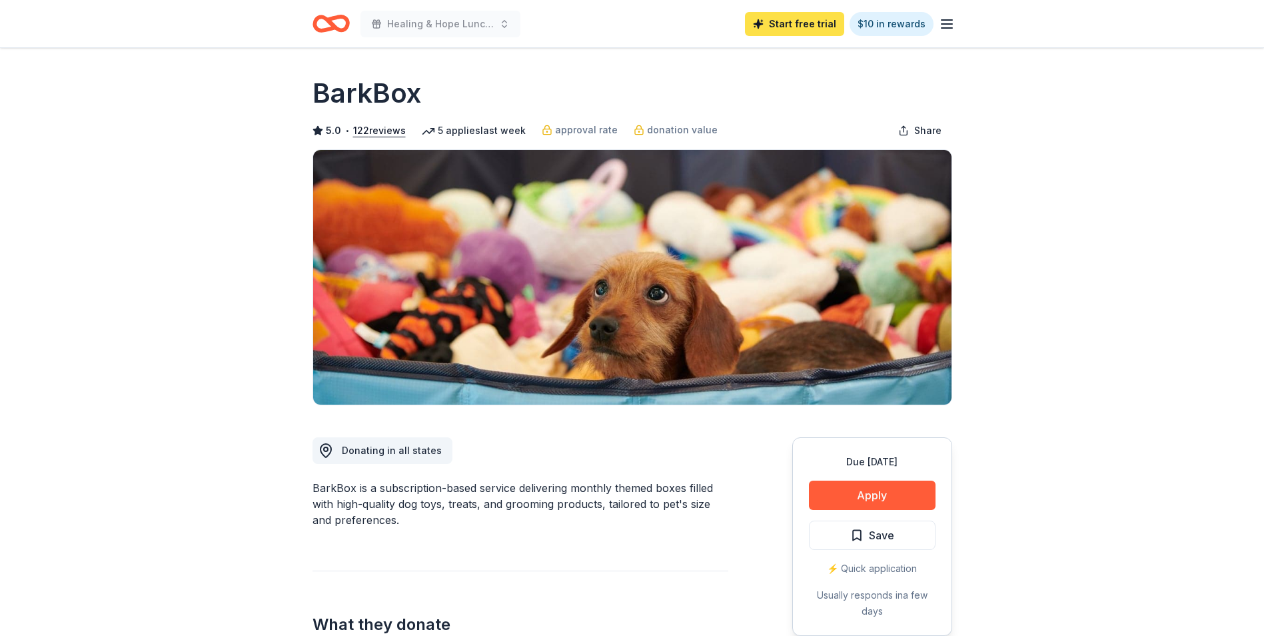
click at [779, 23] on link "Start free trial" at bounding box center [794, 24] width 99 height 24
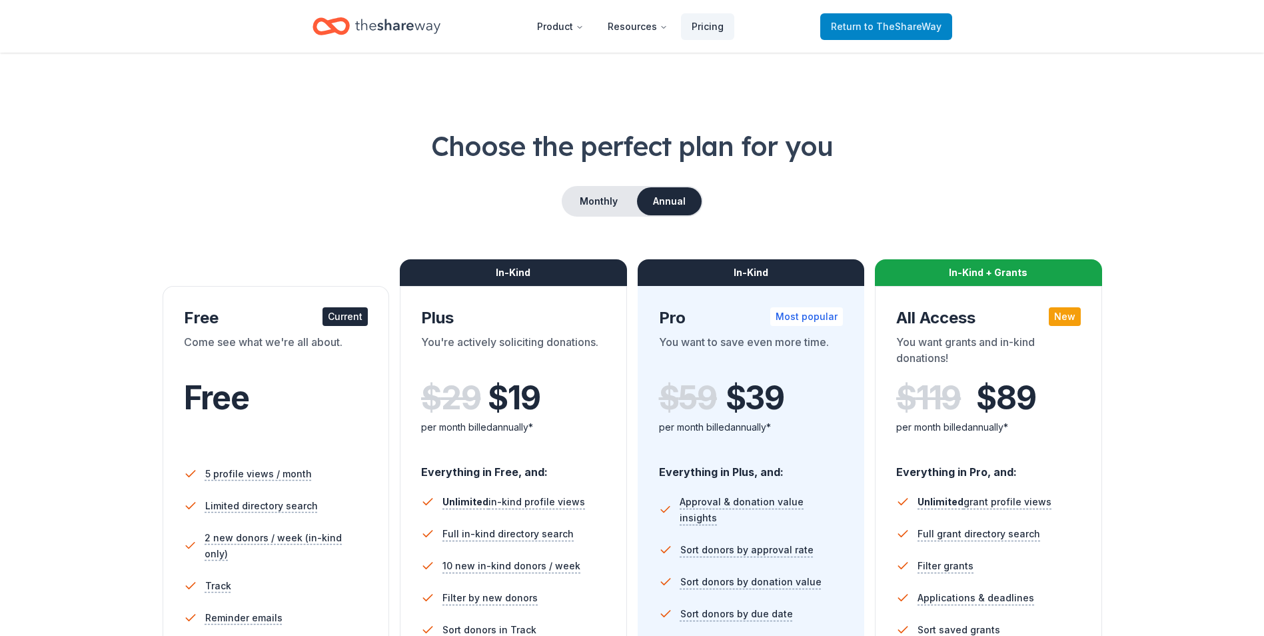
drag, startPoint x: 911, startPoint y: 24, endPoint x: 892, endPoint y: 32, distance: 20.9
click at [911, 25] on span "to TheShareWay" at bounding box center [902, 26] width 77 height 11
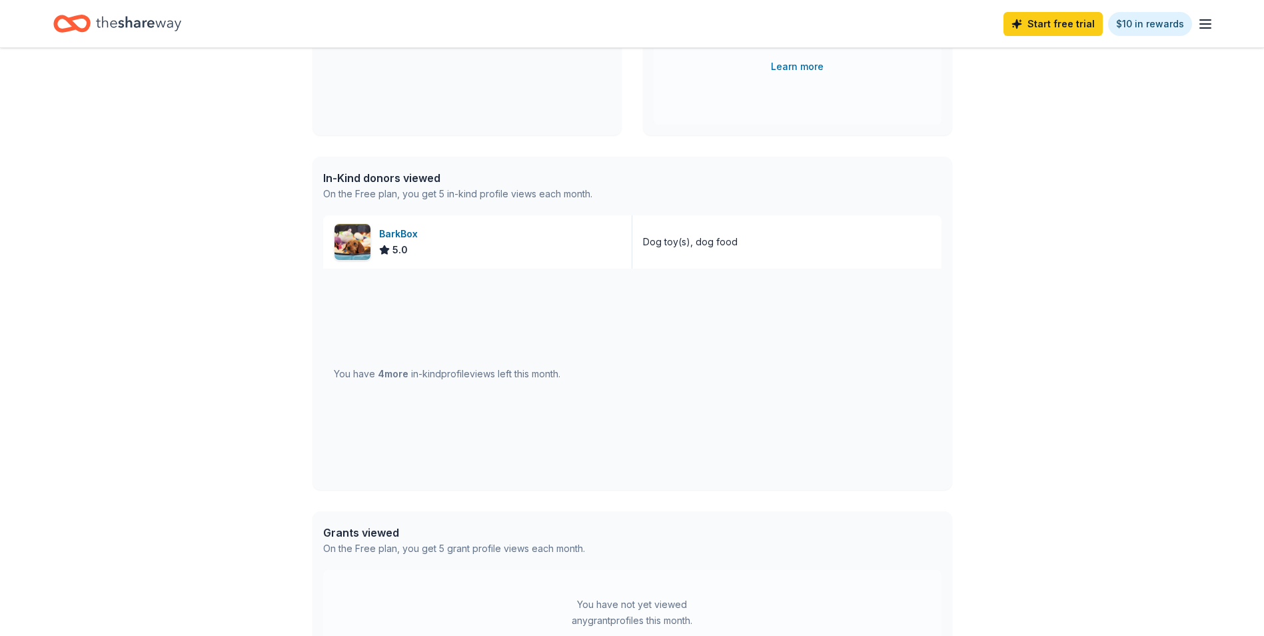
scroll to position [266, 0]
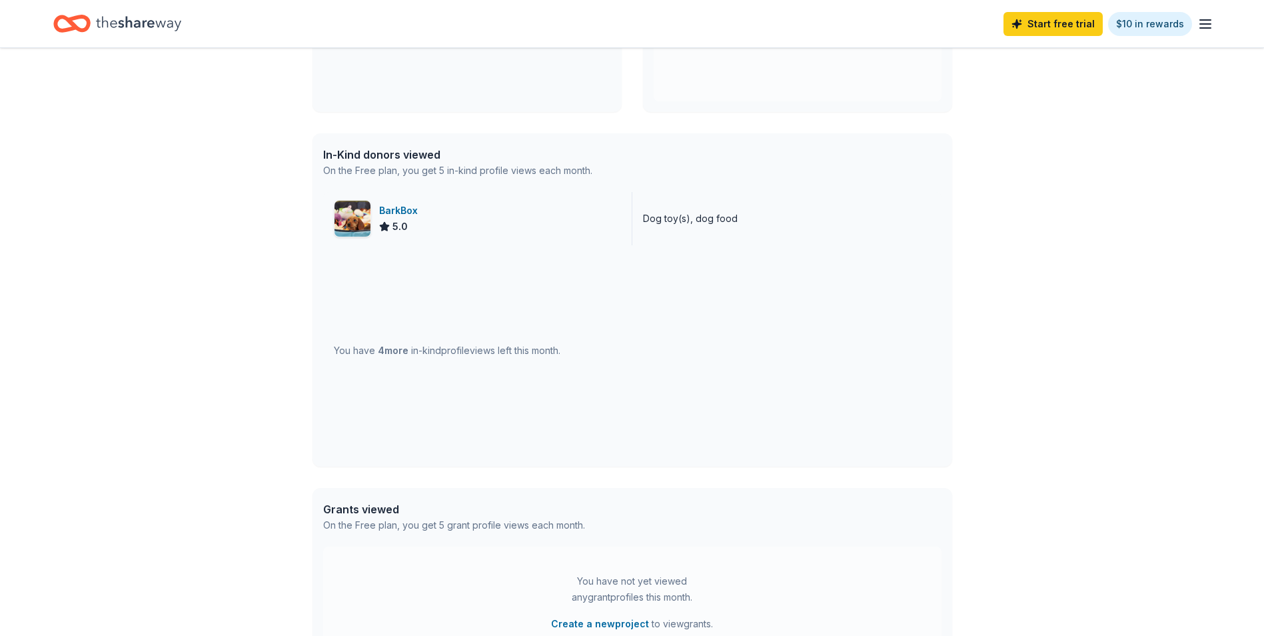
click at [385, 224] on icon at bounding box center [384, 226] width 9 height 9
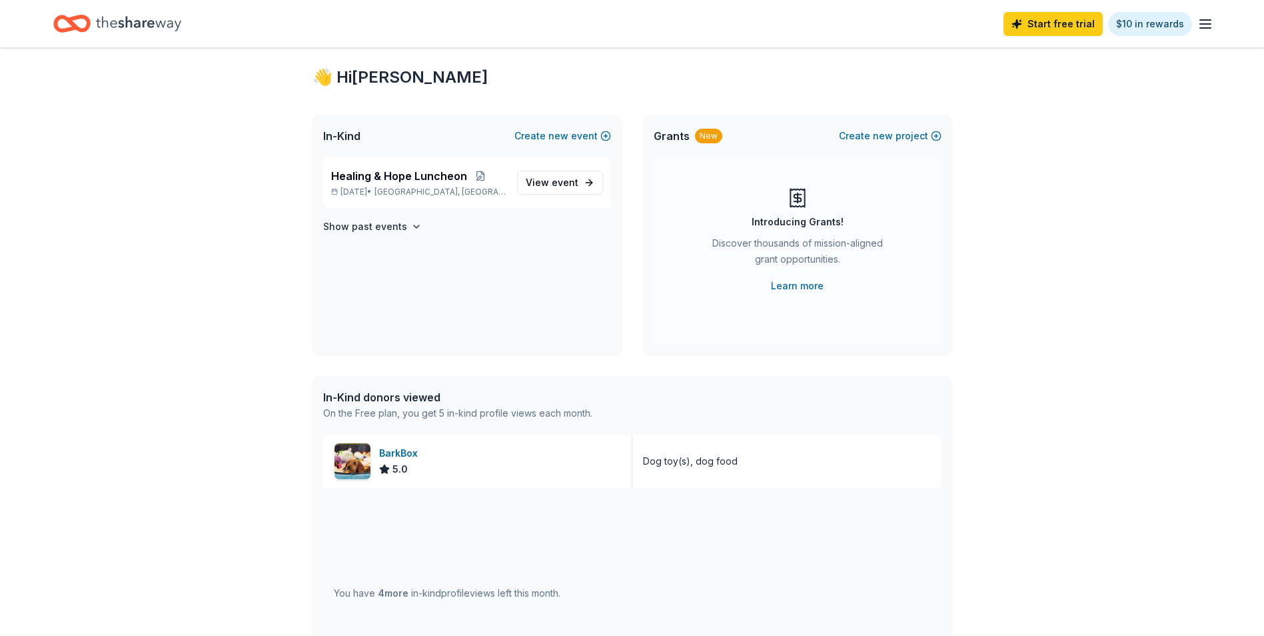
scroll to position [0, 0]
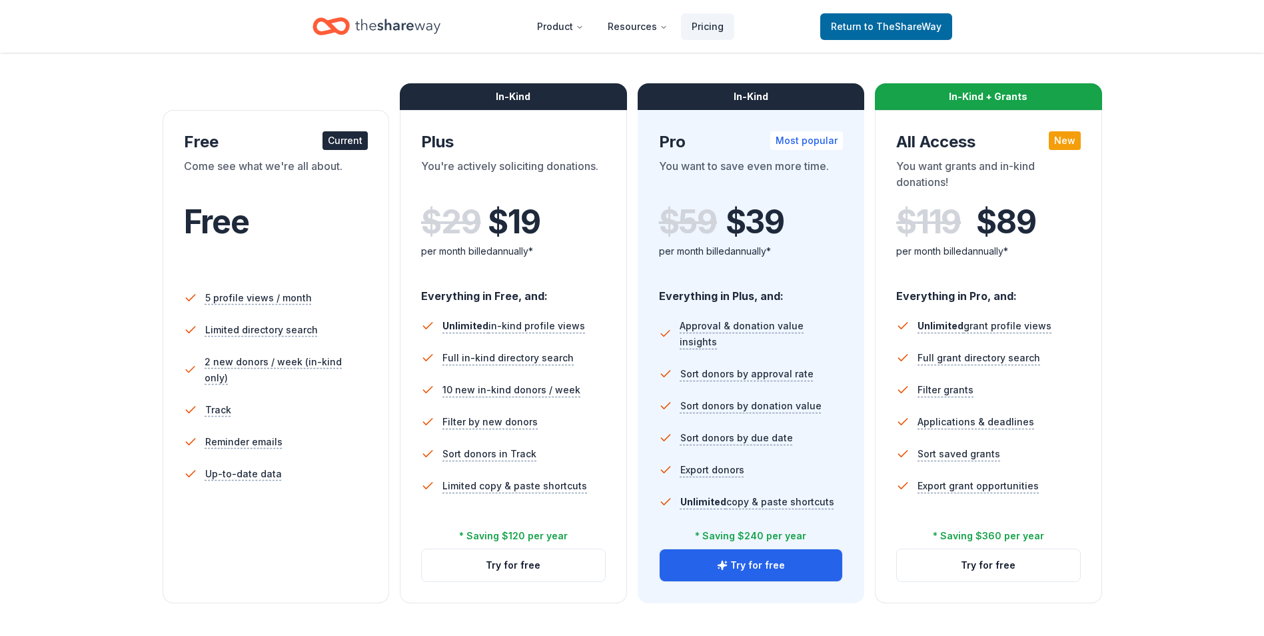
scroll to position [200, 0]
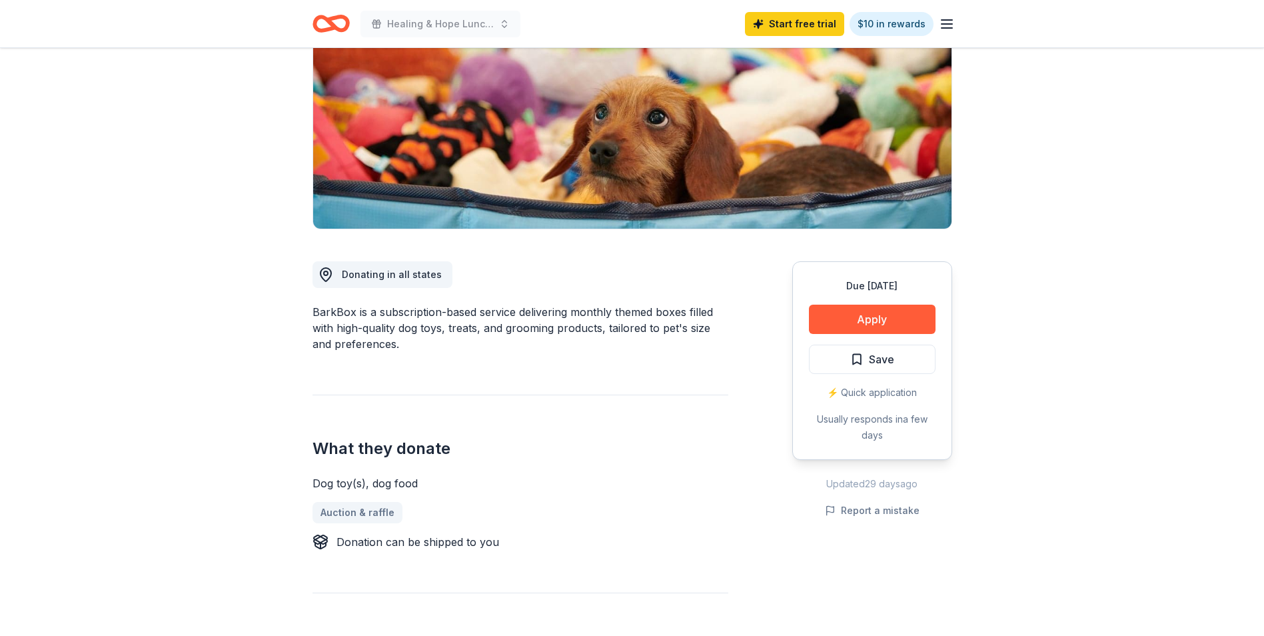
scroll to position [200, 0]
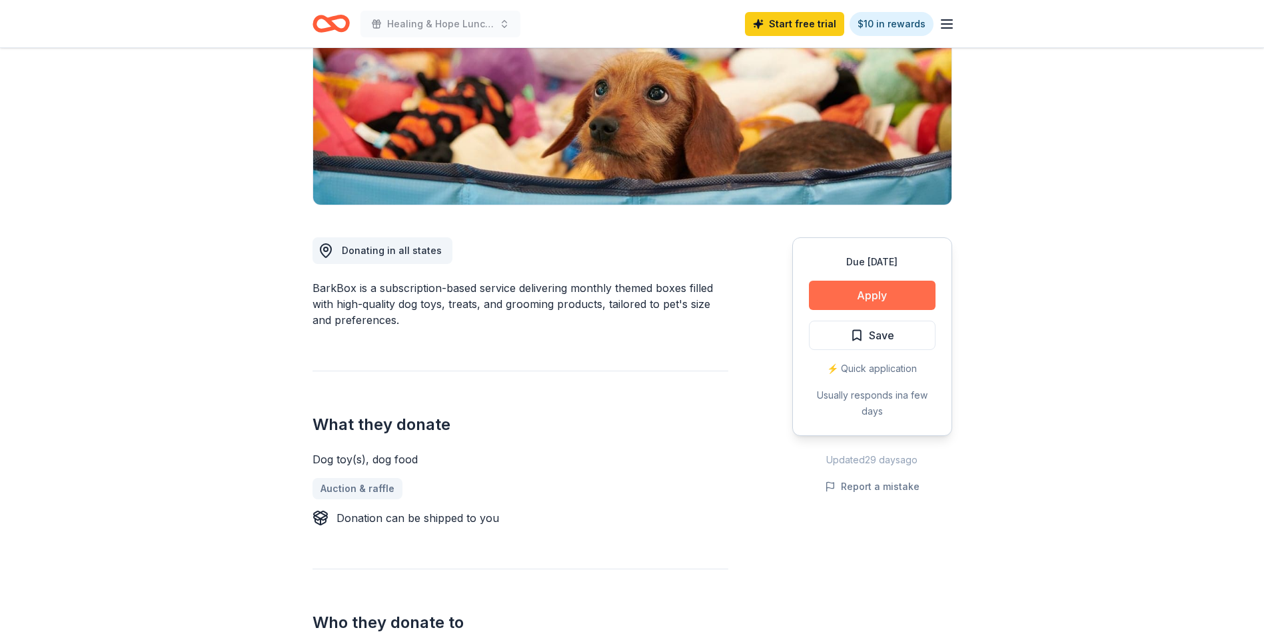
click at [889, 292] on button "Apply" at bounding box center [872, 294] width 127 height 29
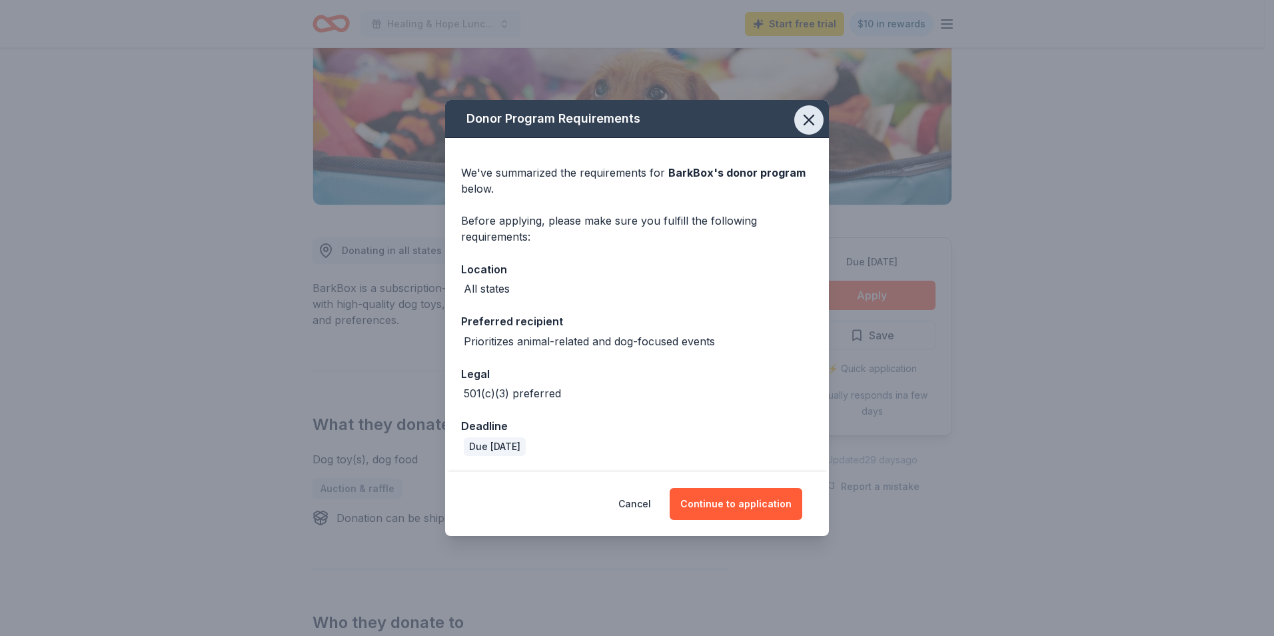
click at [806, 119] on icon "button" at bounding box center [808, 120] width 19 height 19
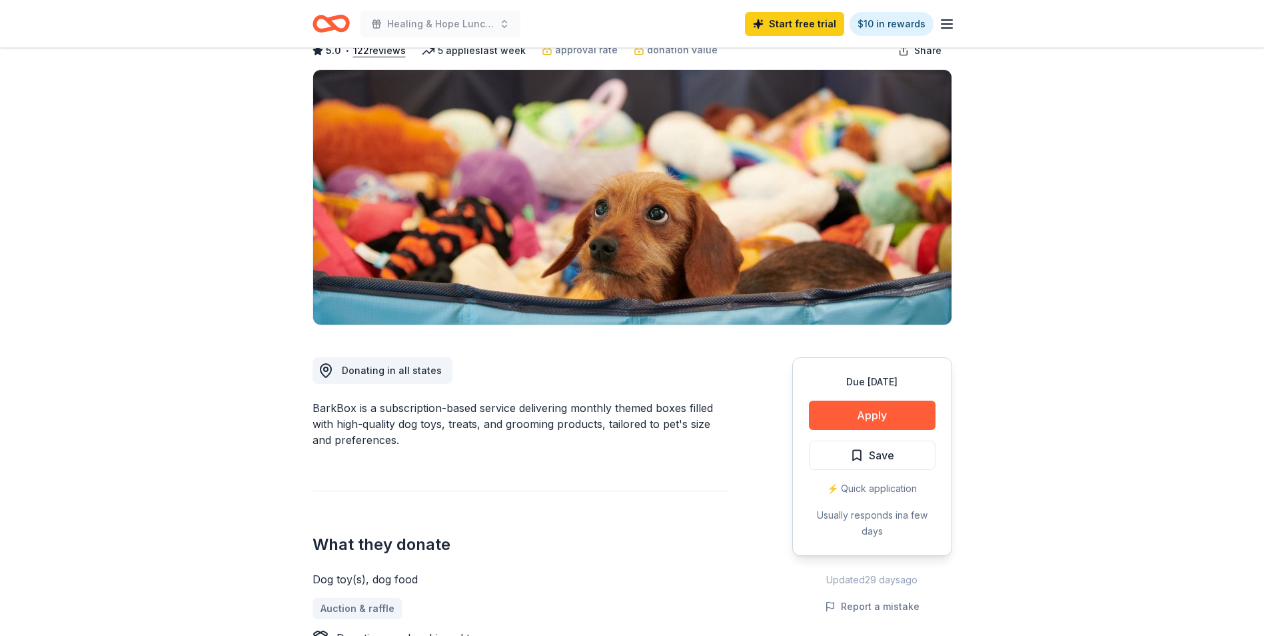
scroll to position [0, 0]
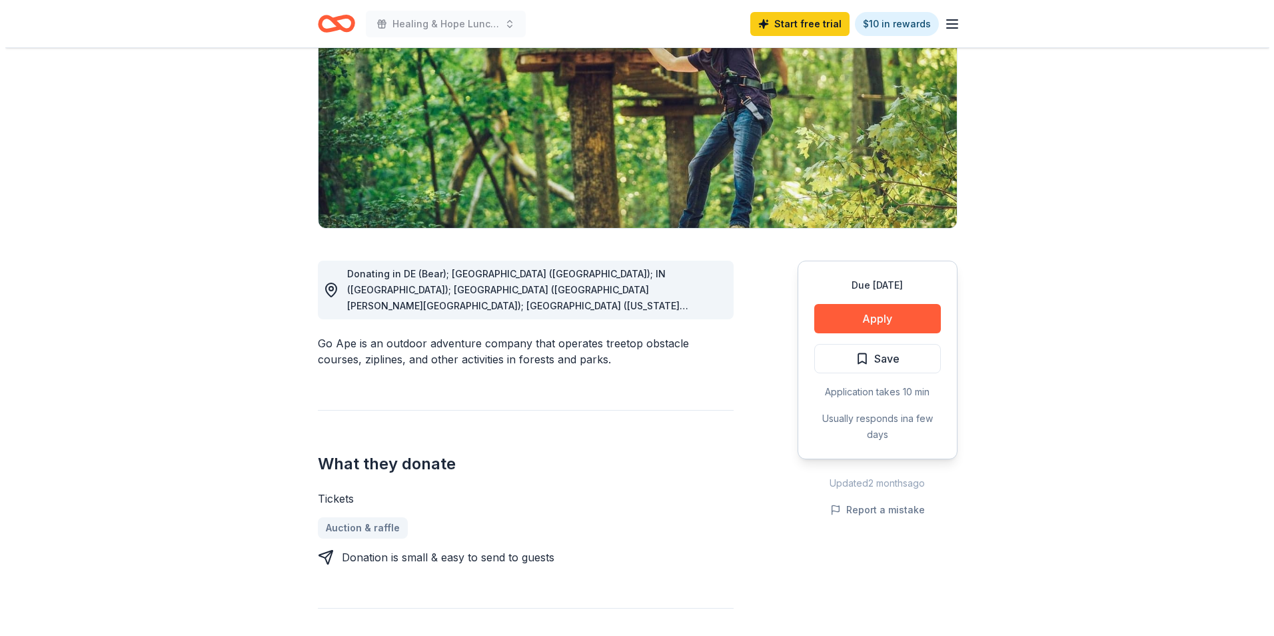
scroll to position [200, 0]
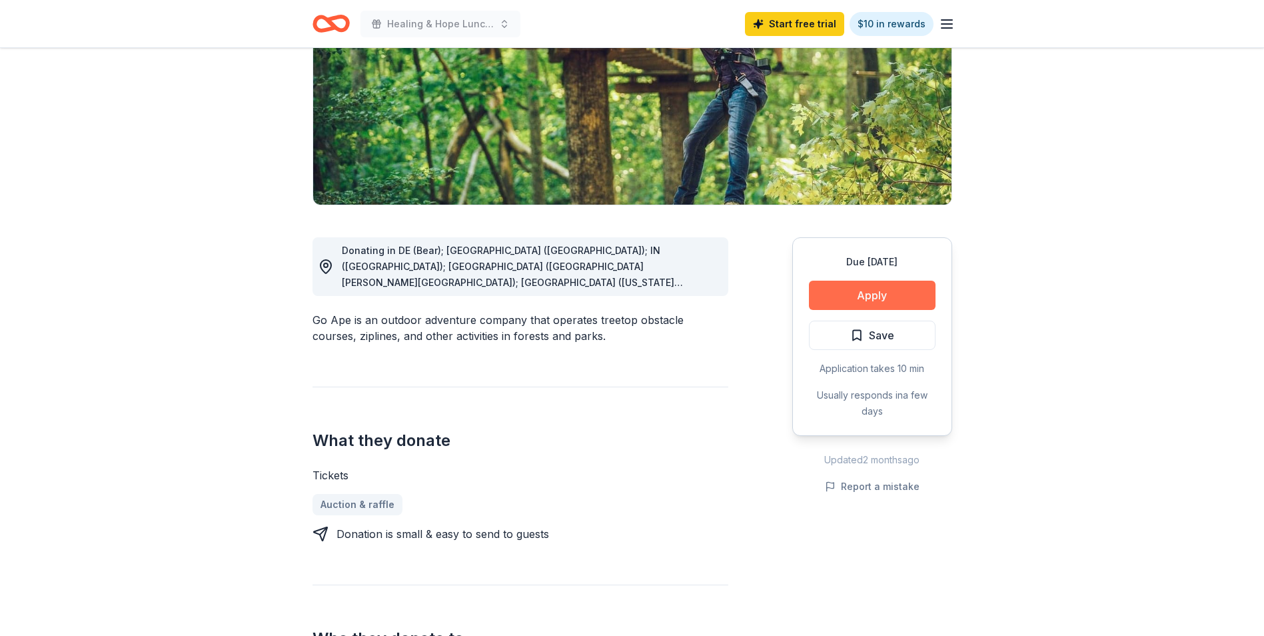
click at [888, 296] on button "Apply" at bounding box center [872, 294] width 127 height 29
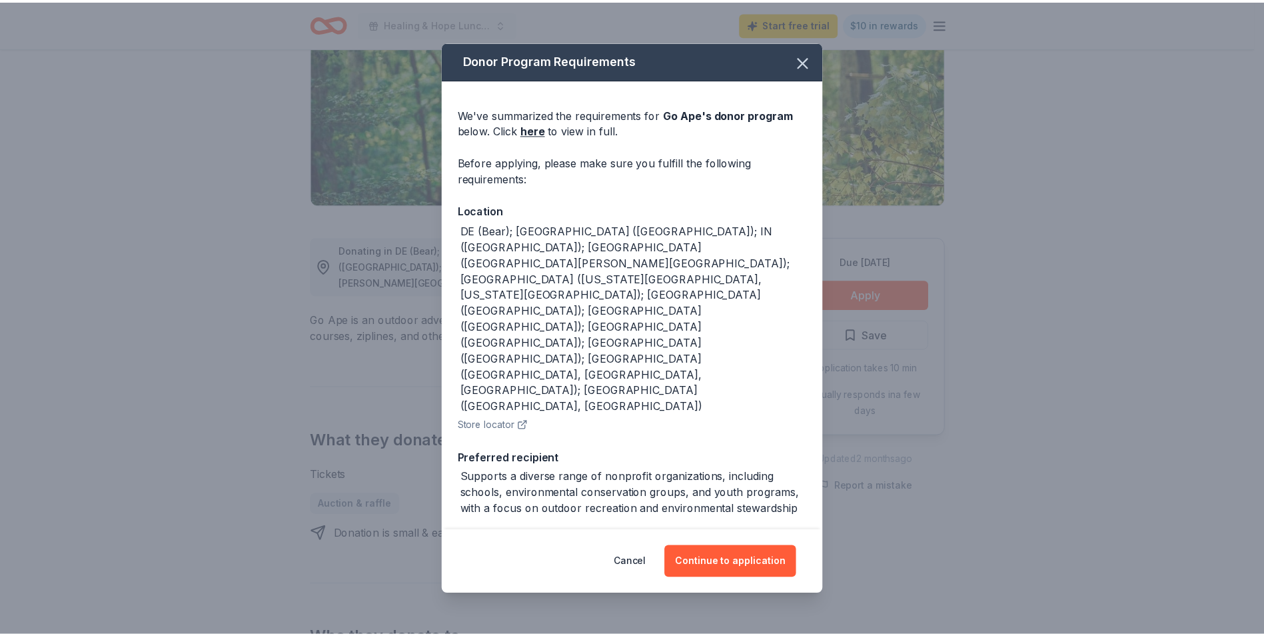
scroll to position [34, 0]
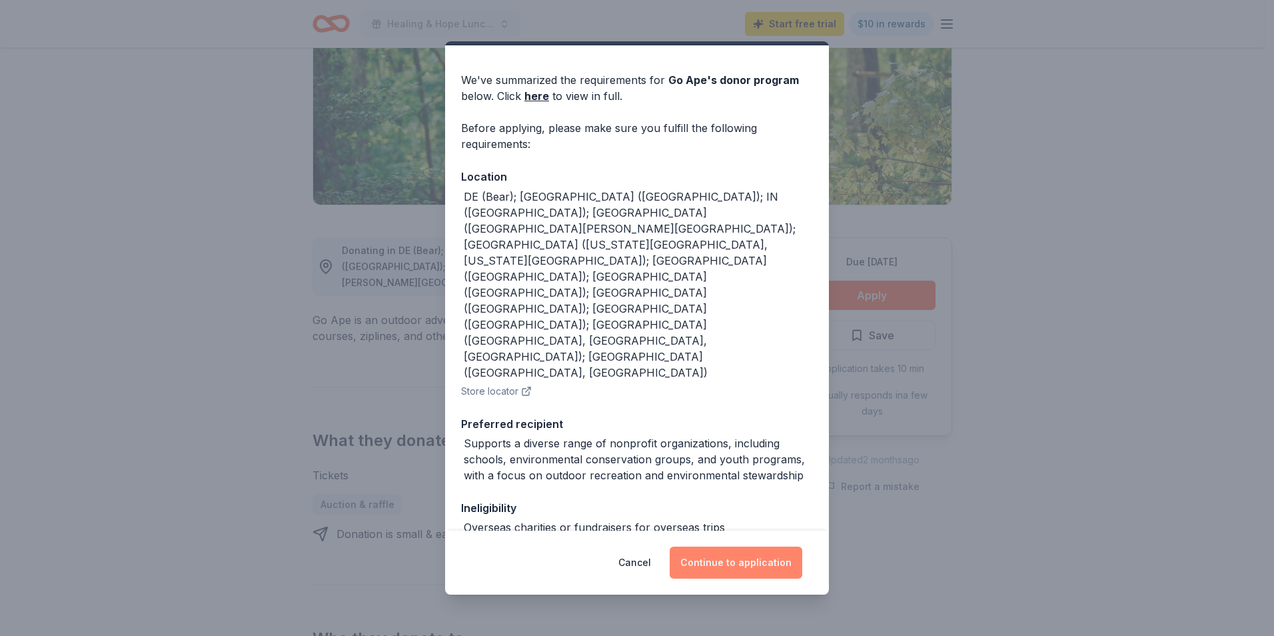
click at [767, 561] on button "Continue to application" at bounding box center [735, 562] width 133 height 32
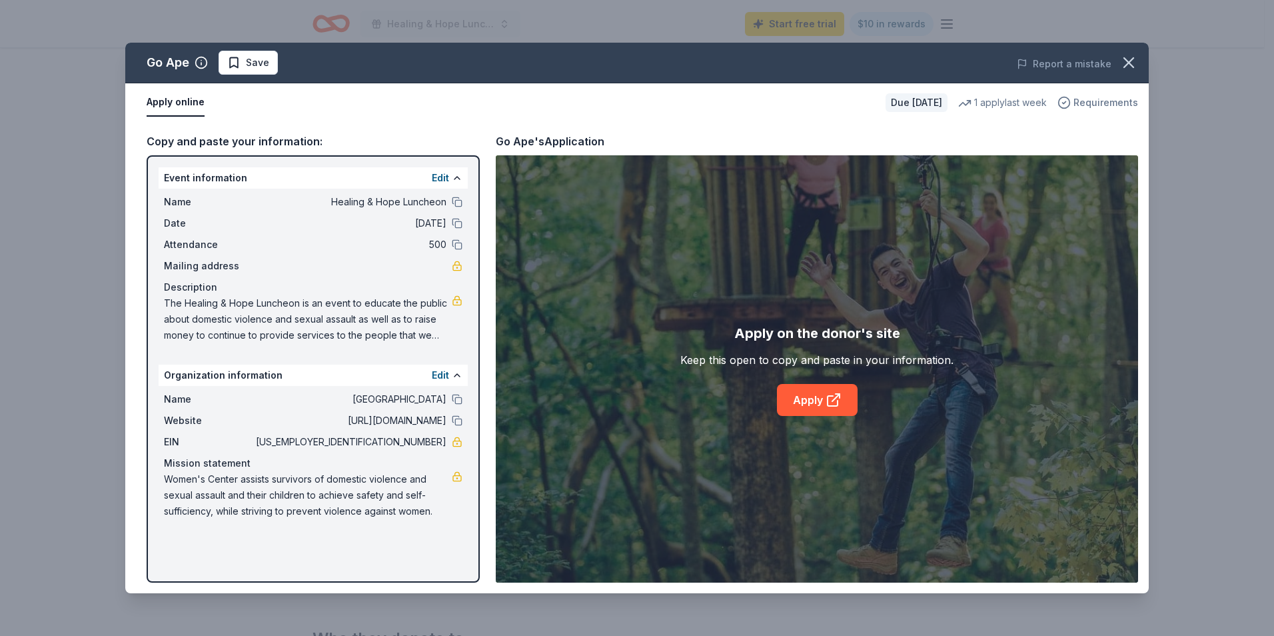
click at [1098, 101] on span "Requirements" at bounding box center [1105, 103] width 65 height 16
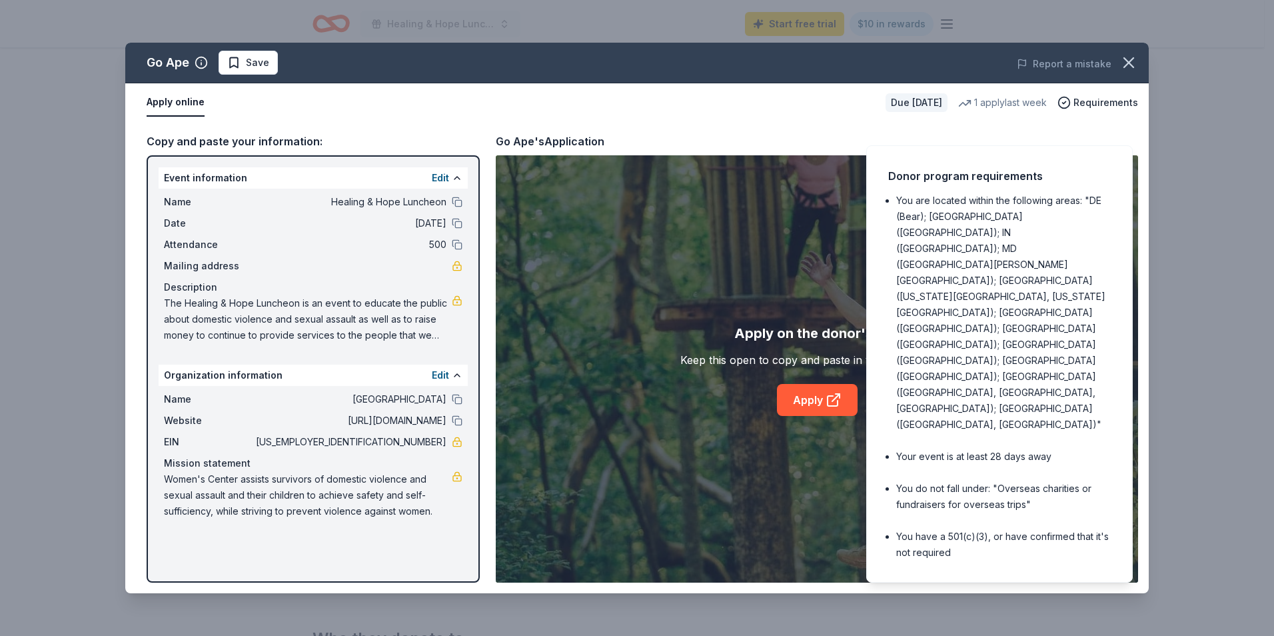
click at [1240, 254] on div "Go Ape Save Report a mistake Apply online Due in 29 days 1 apply last week Requ…" at bounding box center [637, 318] width 1274 height 636
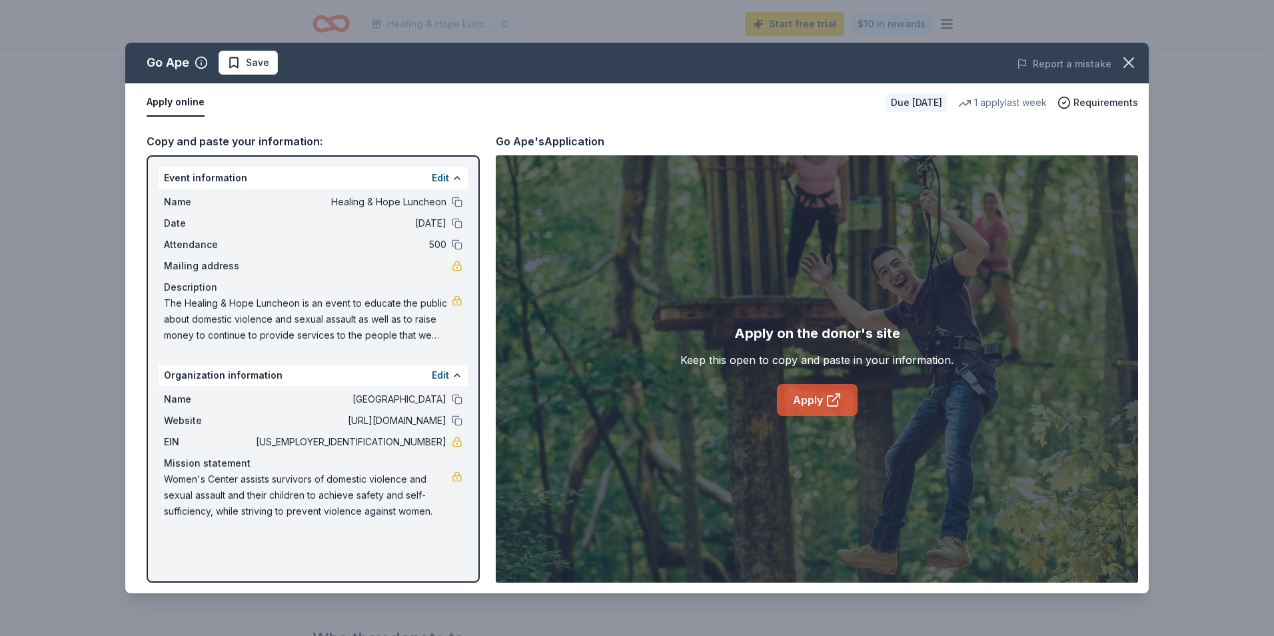
click at [807, 404] on link "Apply" at bounding box center [817, 400] width 81 height 32
click at [1128, 70] on icon "button" at bounding box center [1128, 62] width 19 height 19
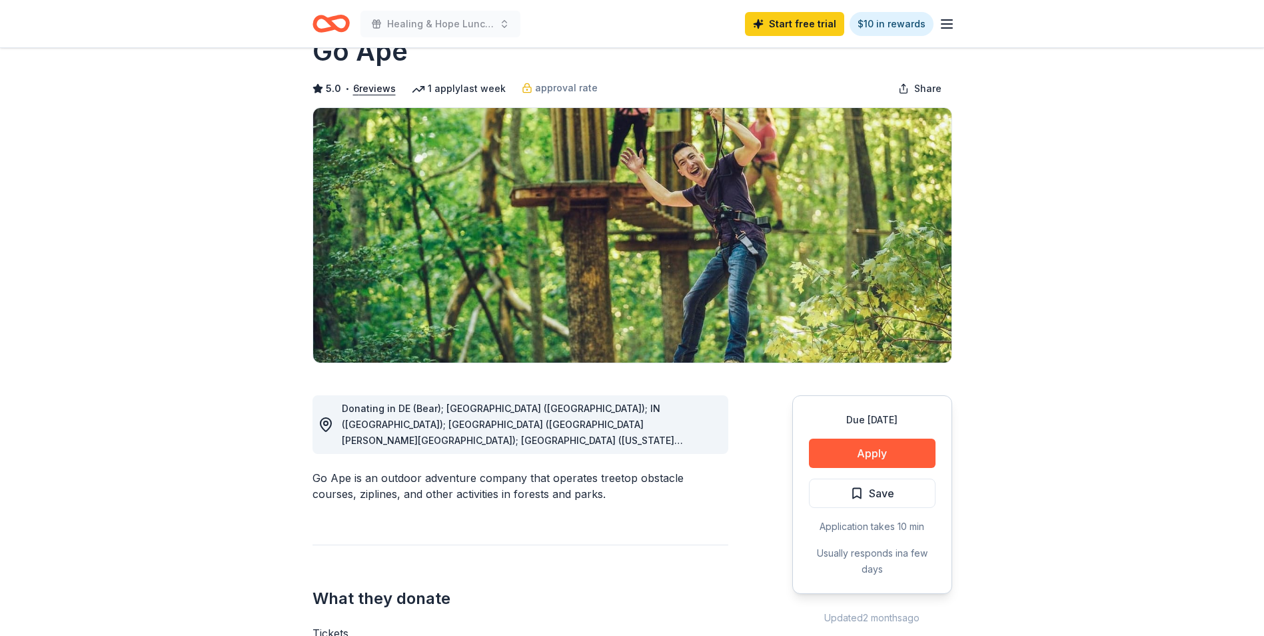
scroll to position [0, 0]
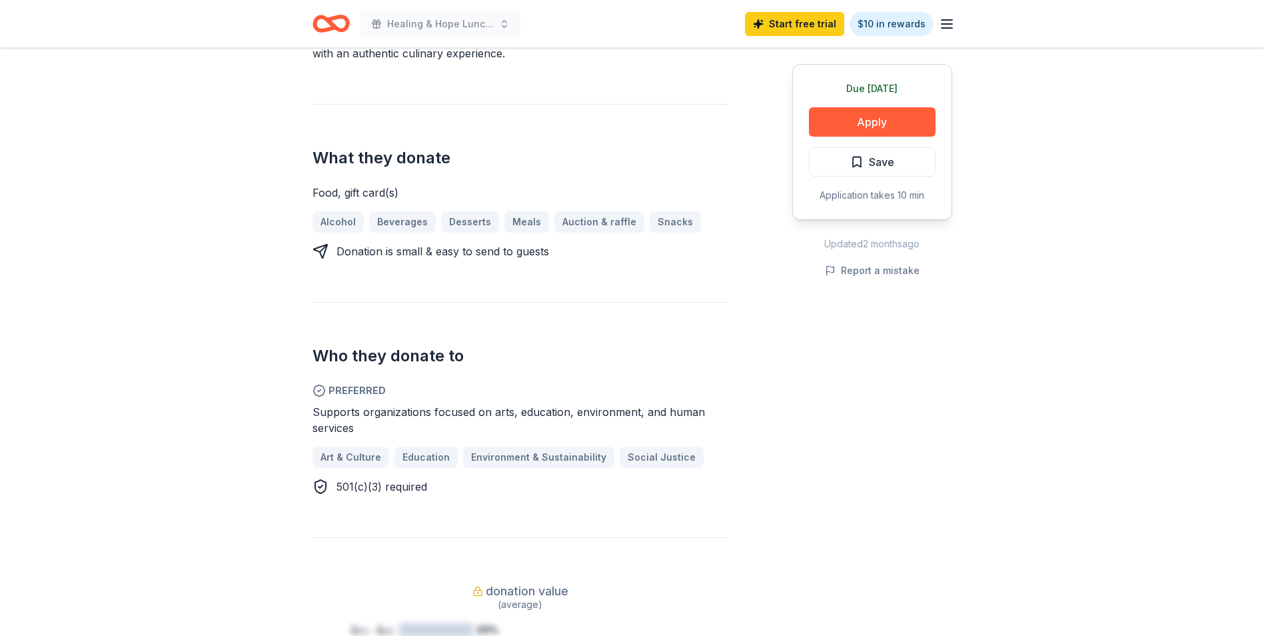
scroll to position [200, 0]
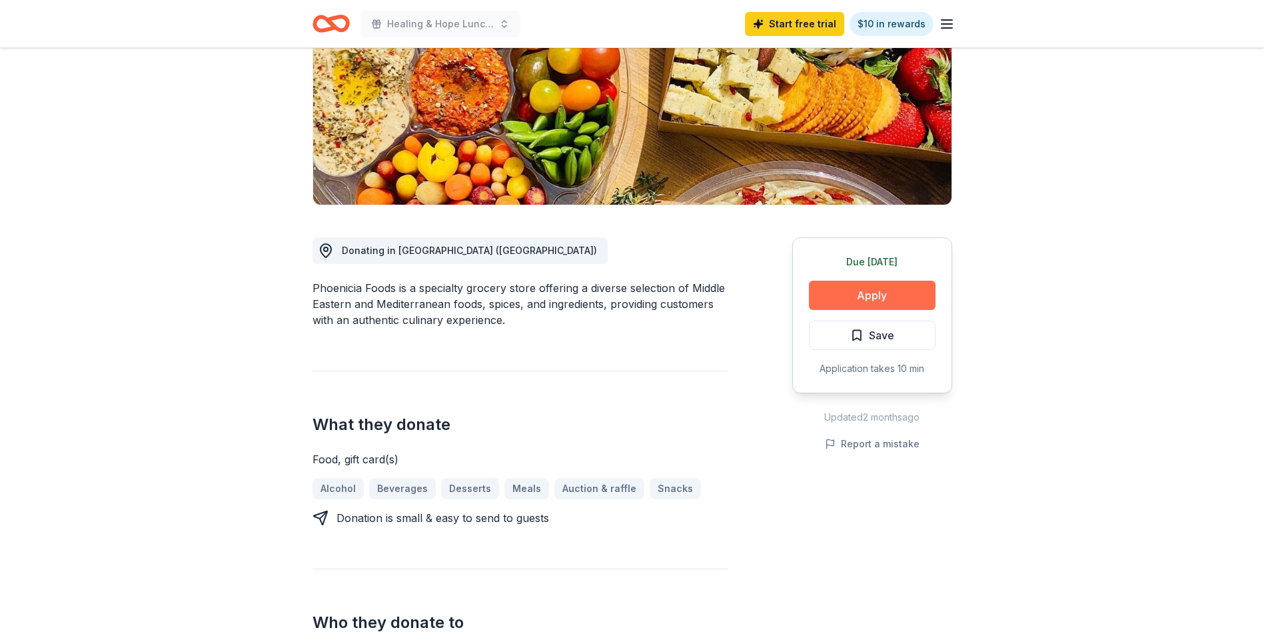
click at [868, 289] on button "Apply" at bounding box center [872, 294] width 127 height 29
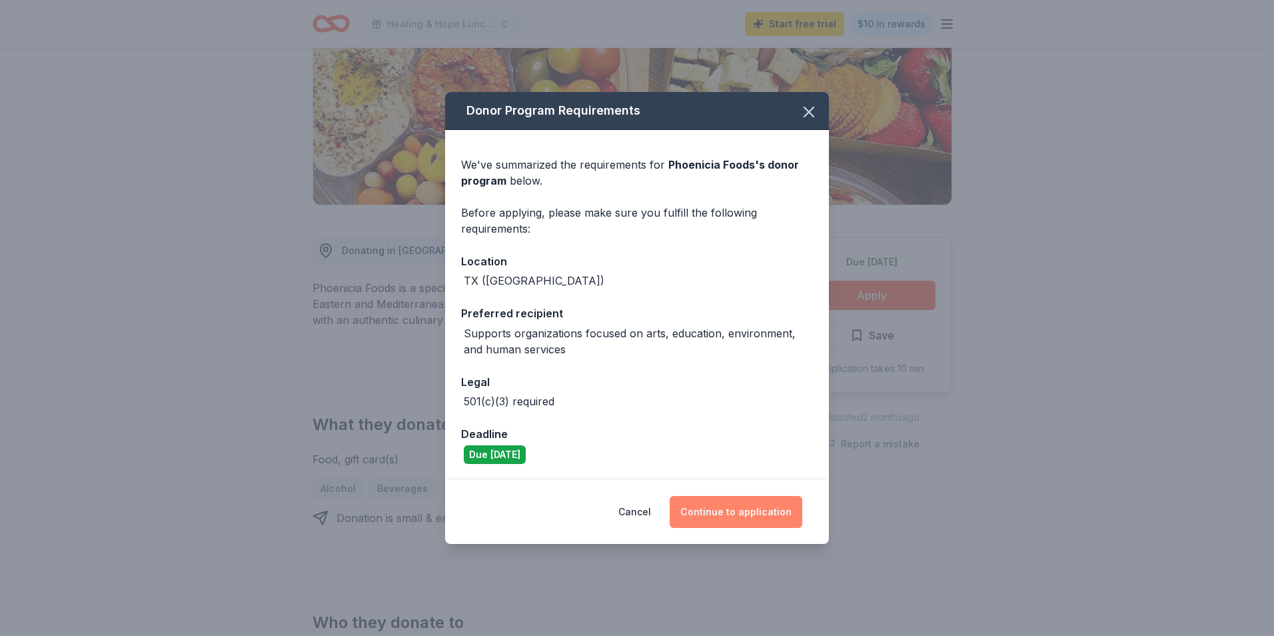
click at [721, 508] on button "Continue to application" at bounding box center [735, 512] width 133 height 32
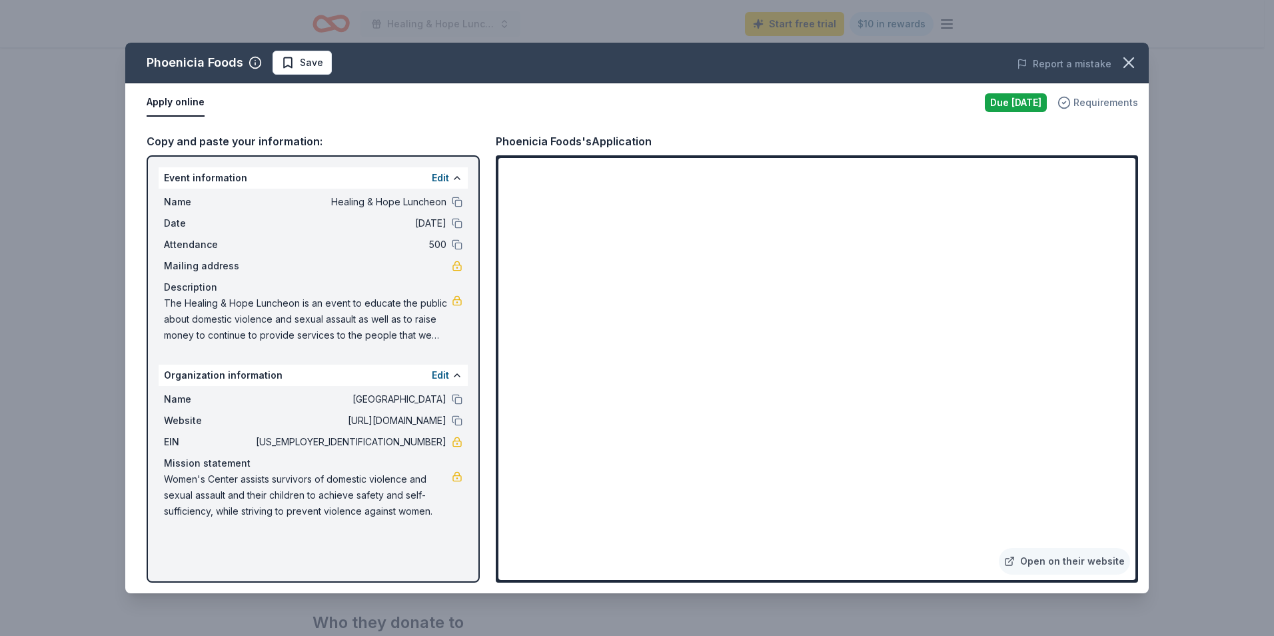
click at [1103, 99] on span "Requirements" at bounding box center [1105, 103] width 65 height 16
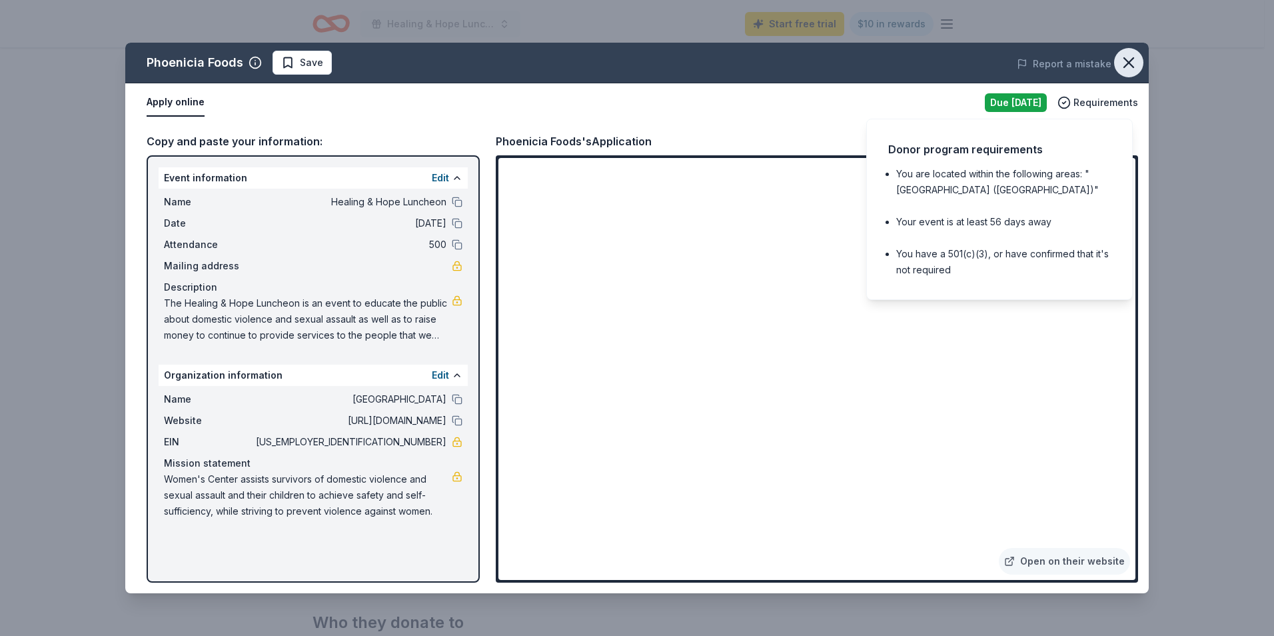
click at [1132, 66] on icon "button" at bounding box center [1128, 62] width 9 height 9
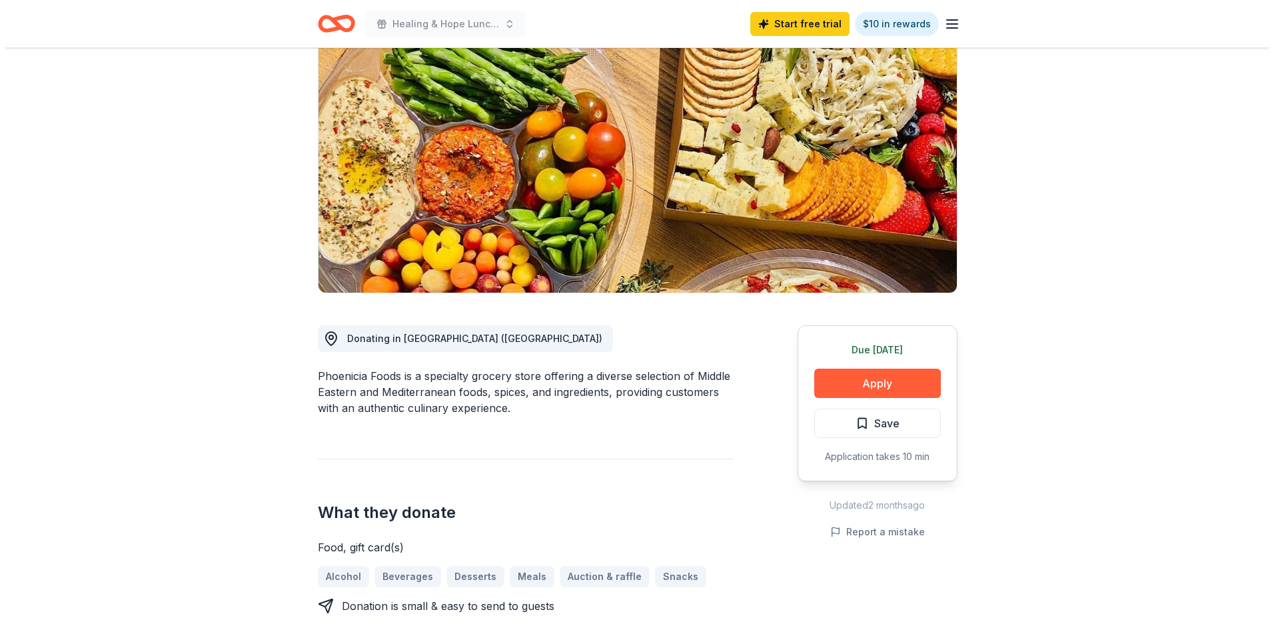
scroll to position [133, 0]
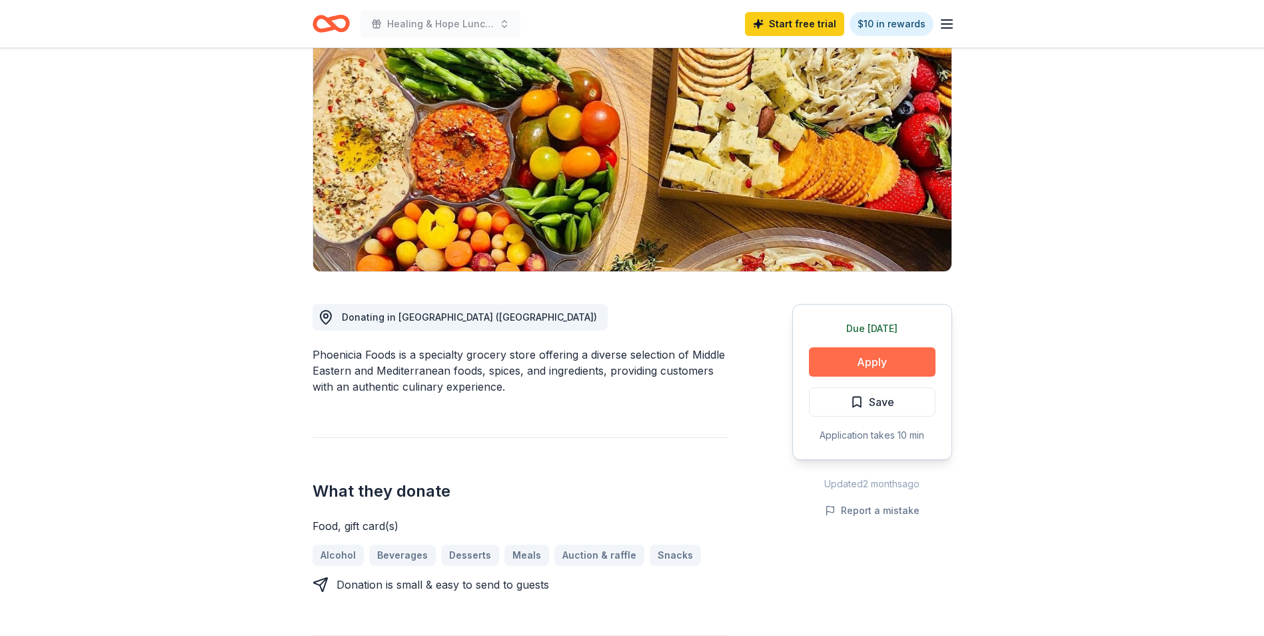
click at [866, 372] on button "Apply" at bounding box center [872, 361] width 127 height 29
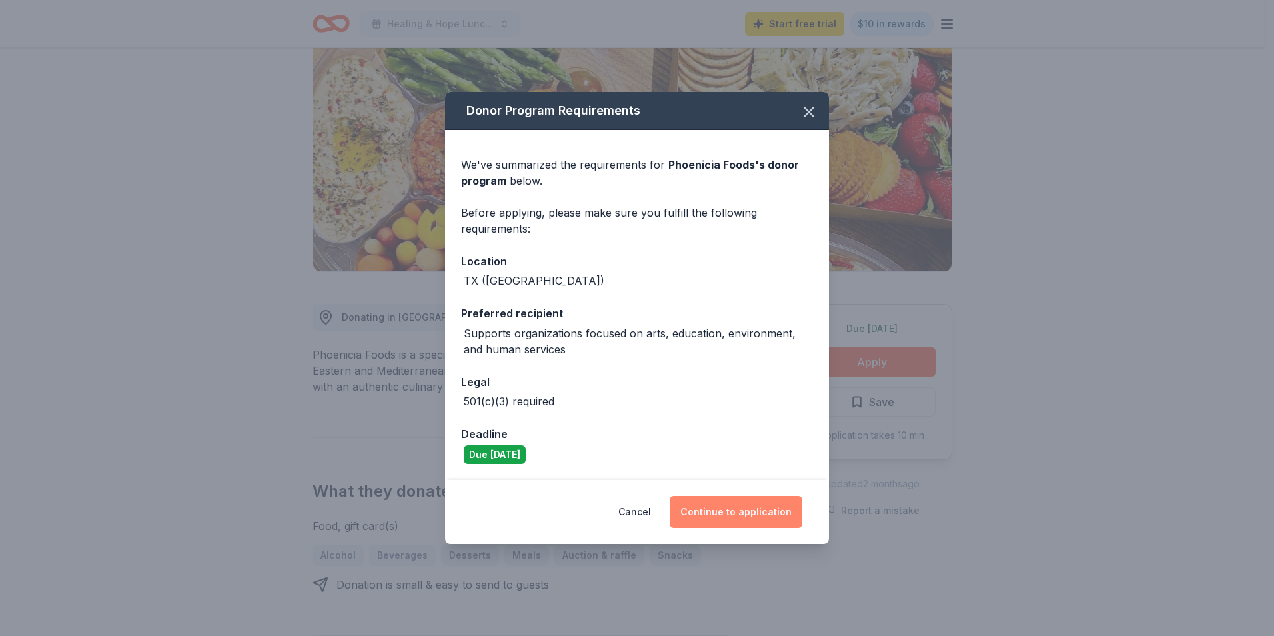
click at [751, 514] on button "Continue to application" at bounding box center [735, 512] width 133 height 32
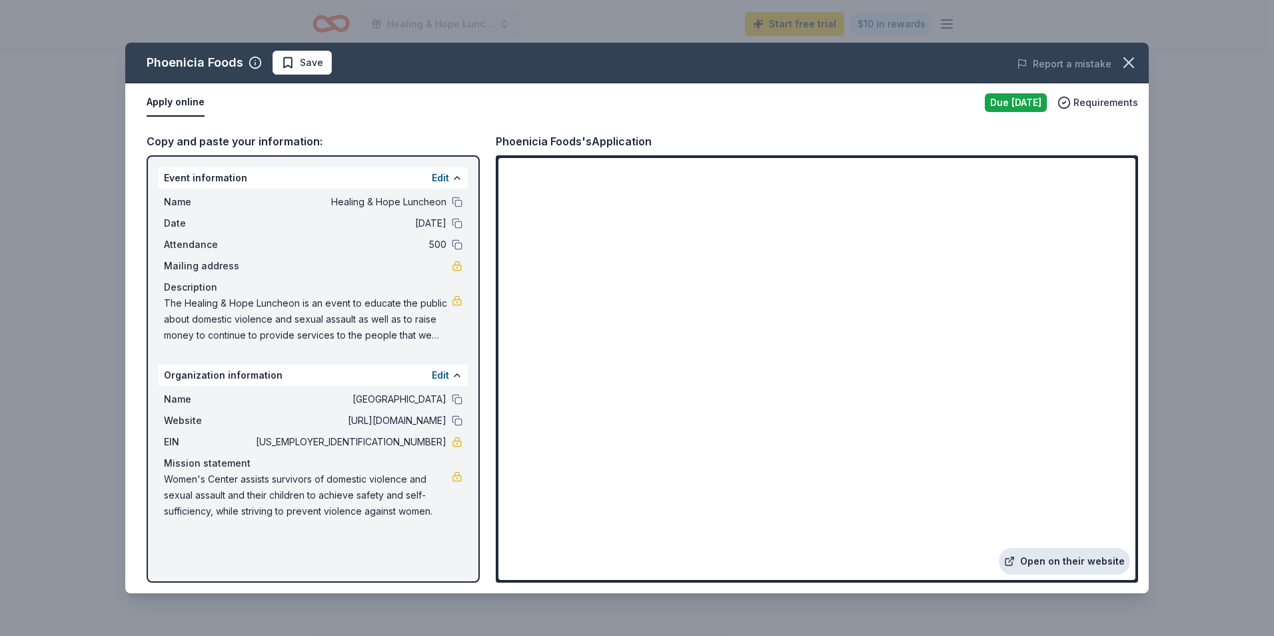
click at [1035, 568] on link "Open on their website" at bounding box center [1064, 561] width 131 height 27
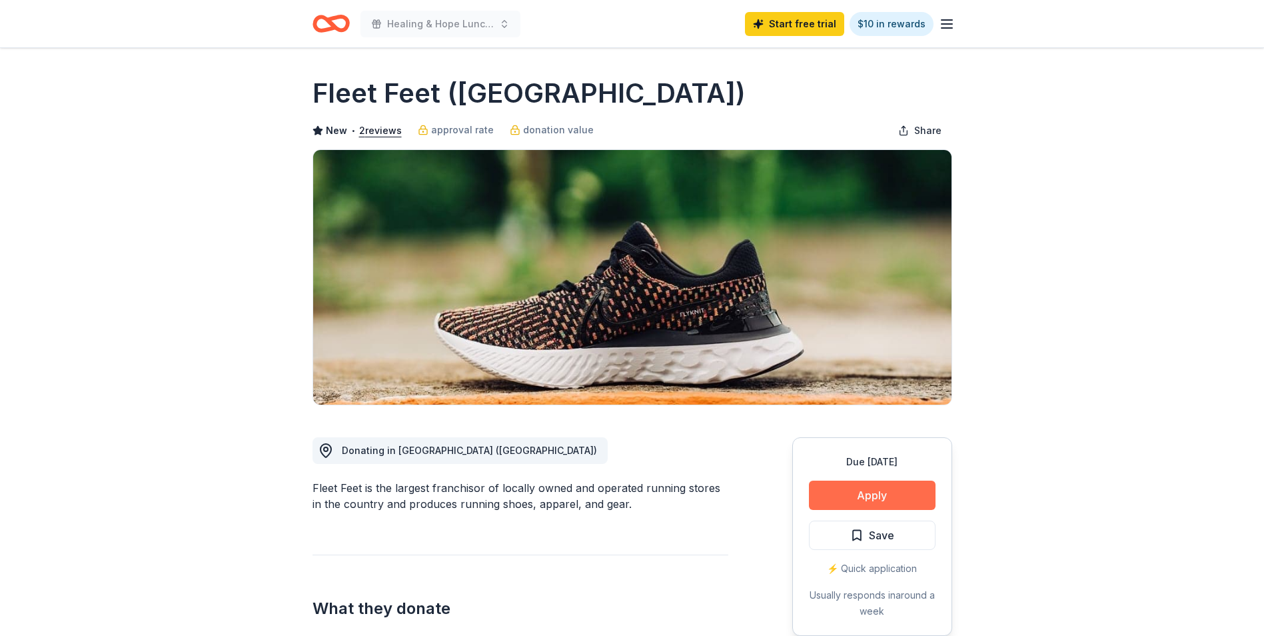
click at [863, 492] on button "Apply" at bounding box center [872, 494] width 127 height 29
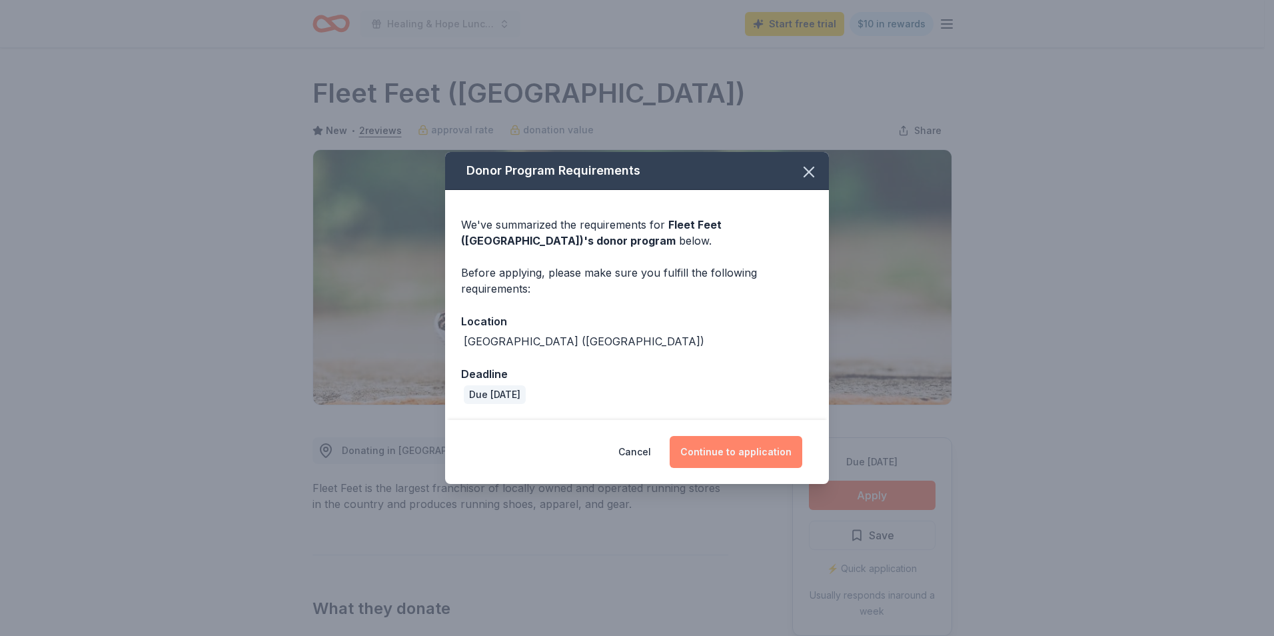
click at [748, 448] on button "Continue to application" at bounding box center [735, 452] width 133 height 32
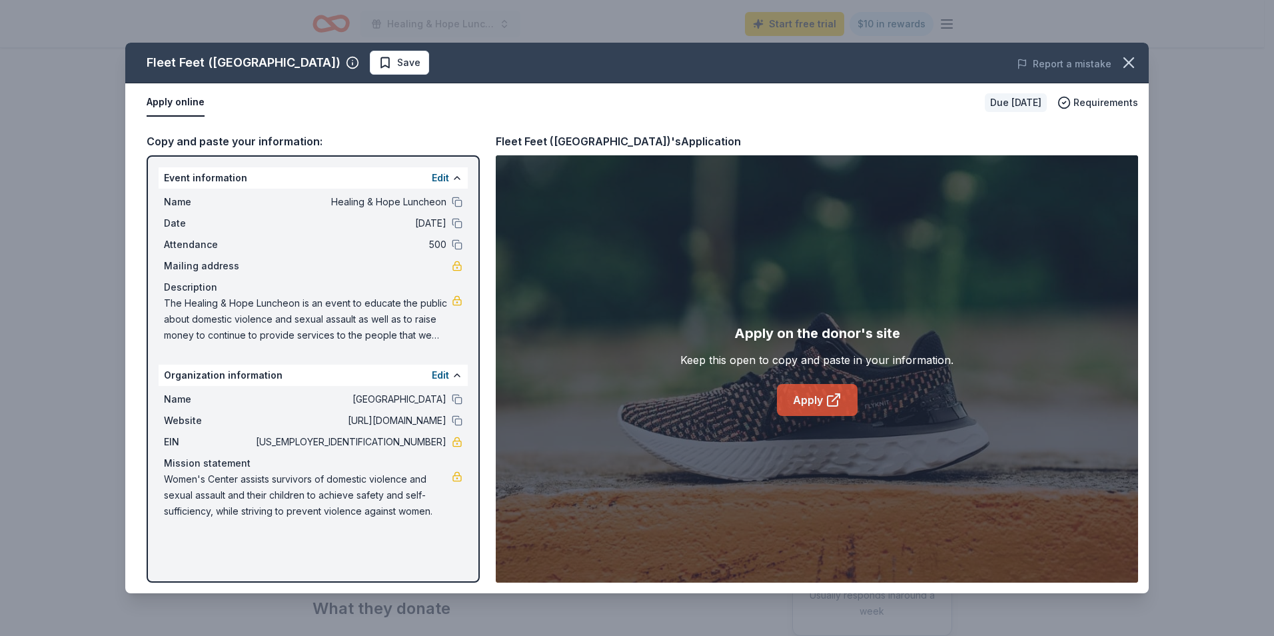
click at [817, 390] on link "Apply" at bounding box center [817, 400] width 81 height 32
